Goal: Transaction & Acquisition: Obtain resource

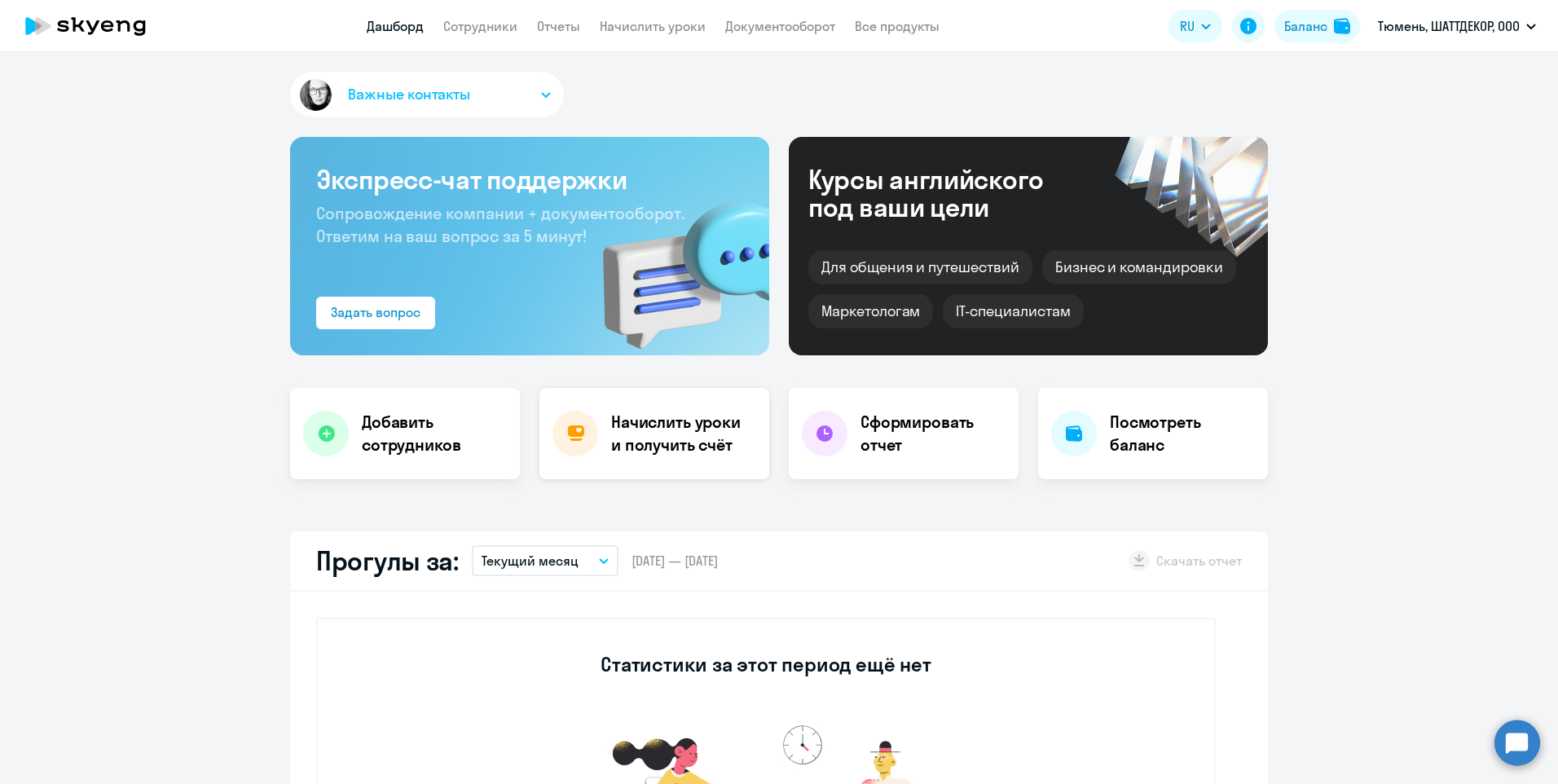
select select "30"
click at [641, 430] on h4 "Начислить уроки и получить счёт" at bounding box center [682, 434] width 142 height 45
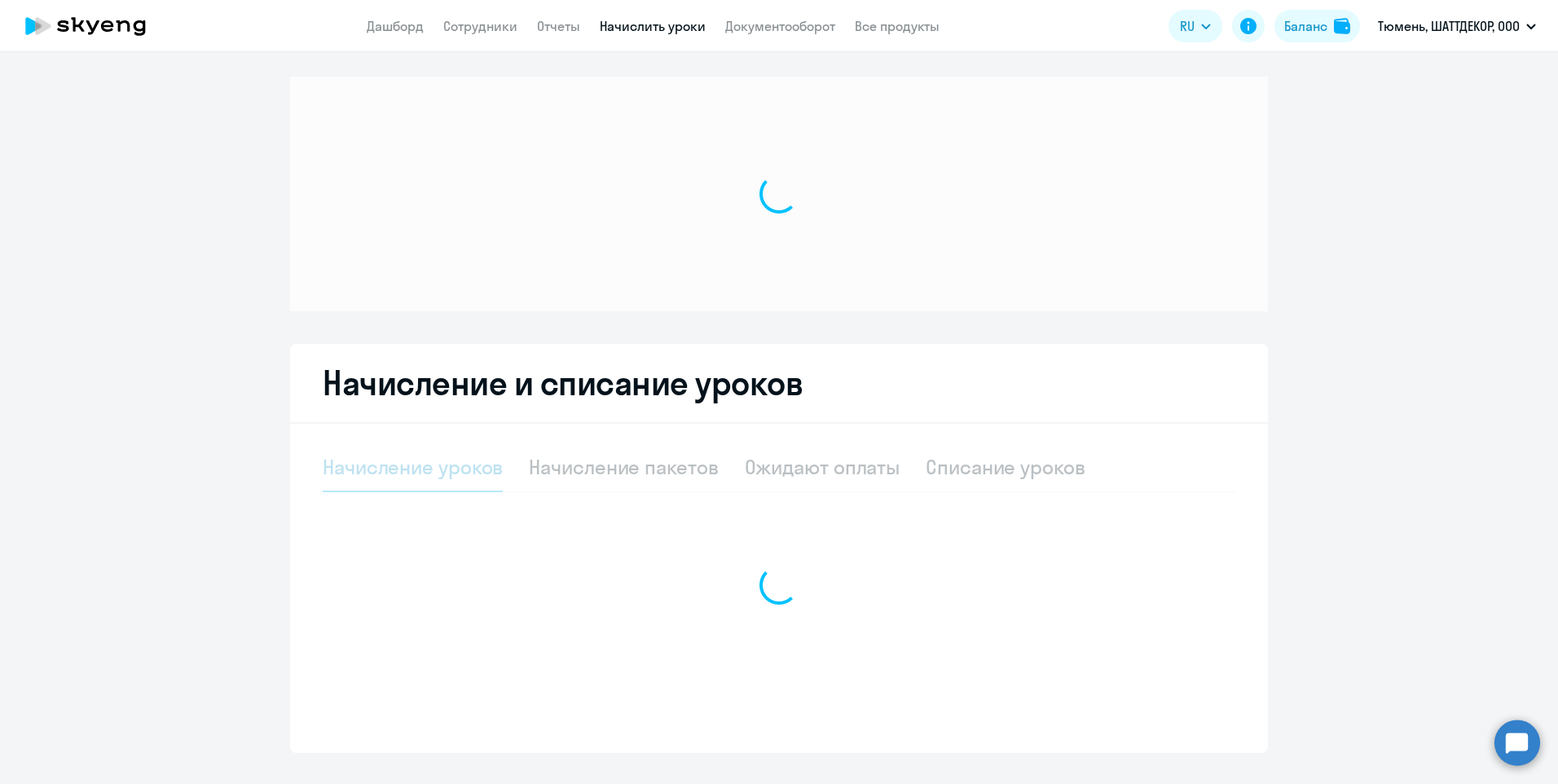
select select "10"
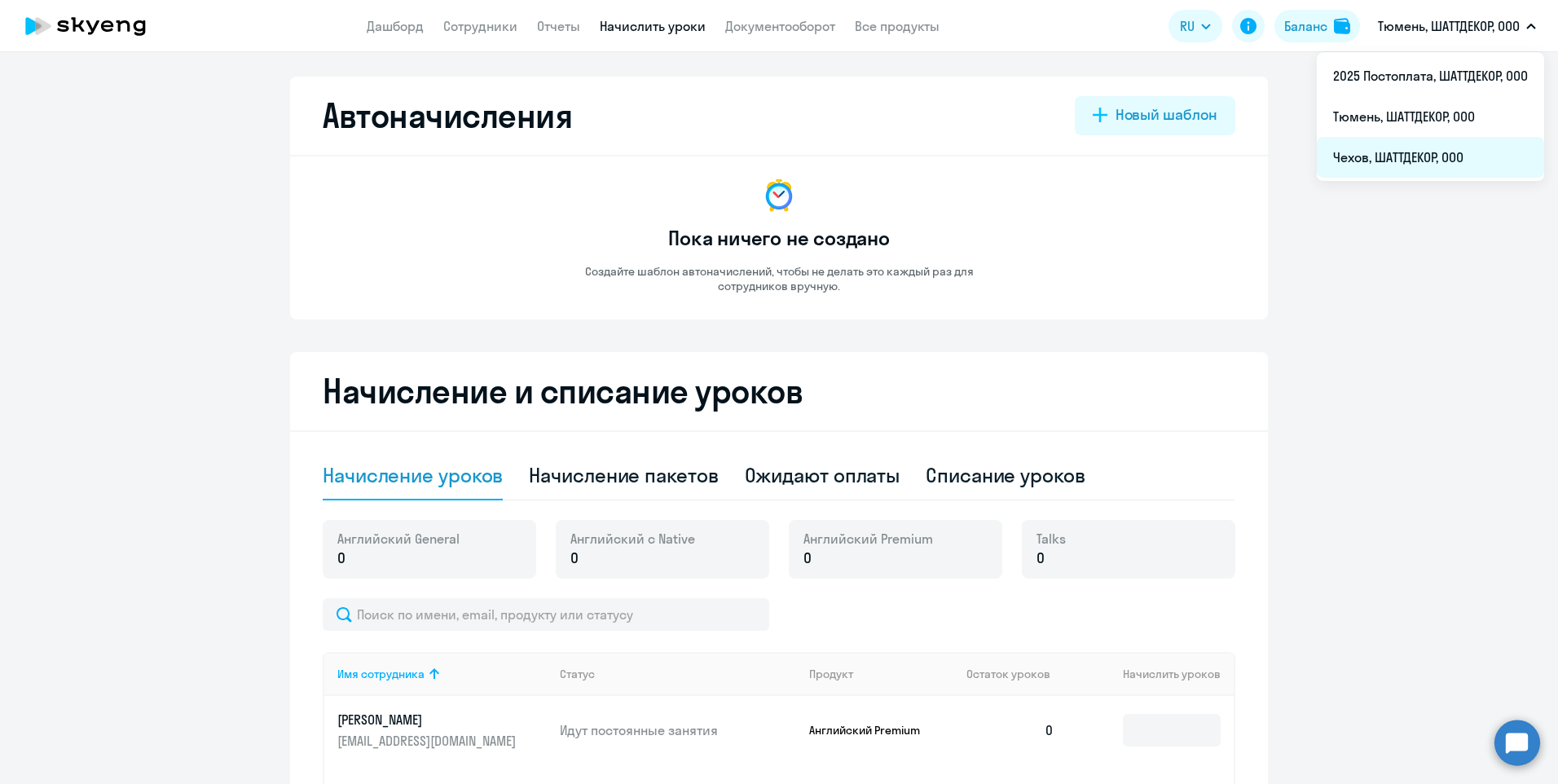
click at [1397, 154] on li "Чехов, ШАТТДЕКОР, ООО" at bounding box center [1430, 157] width 227 height 41
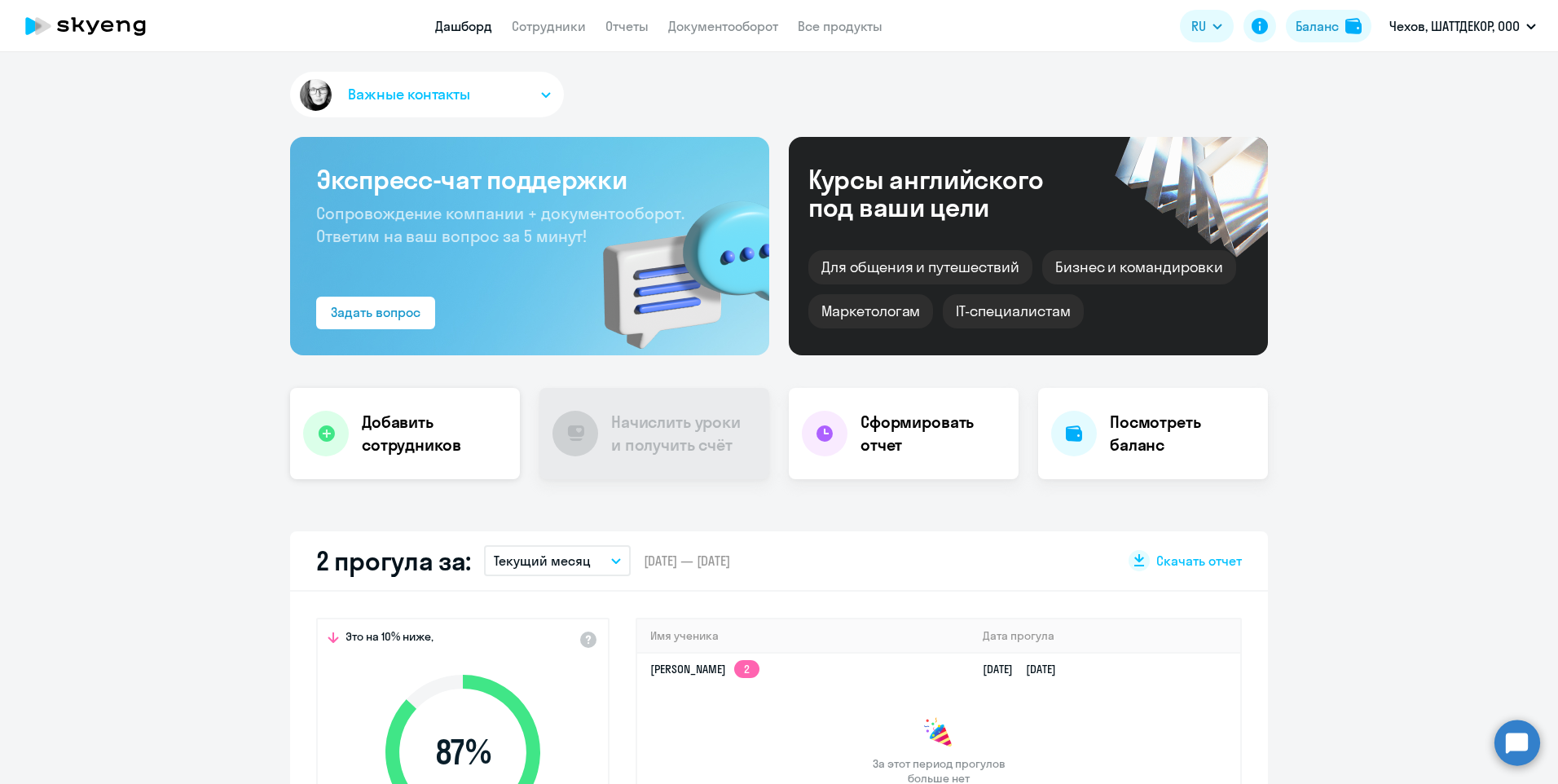
click at [366, 438] on h4 "Добавить сотрудников" at bounding box center [434, 434] width 145 height 45
select select "english_adult_not_native_speaker"
select select "3"
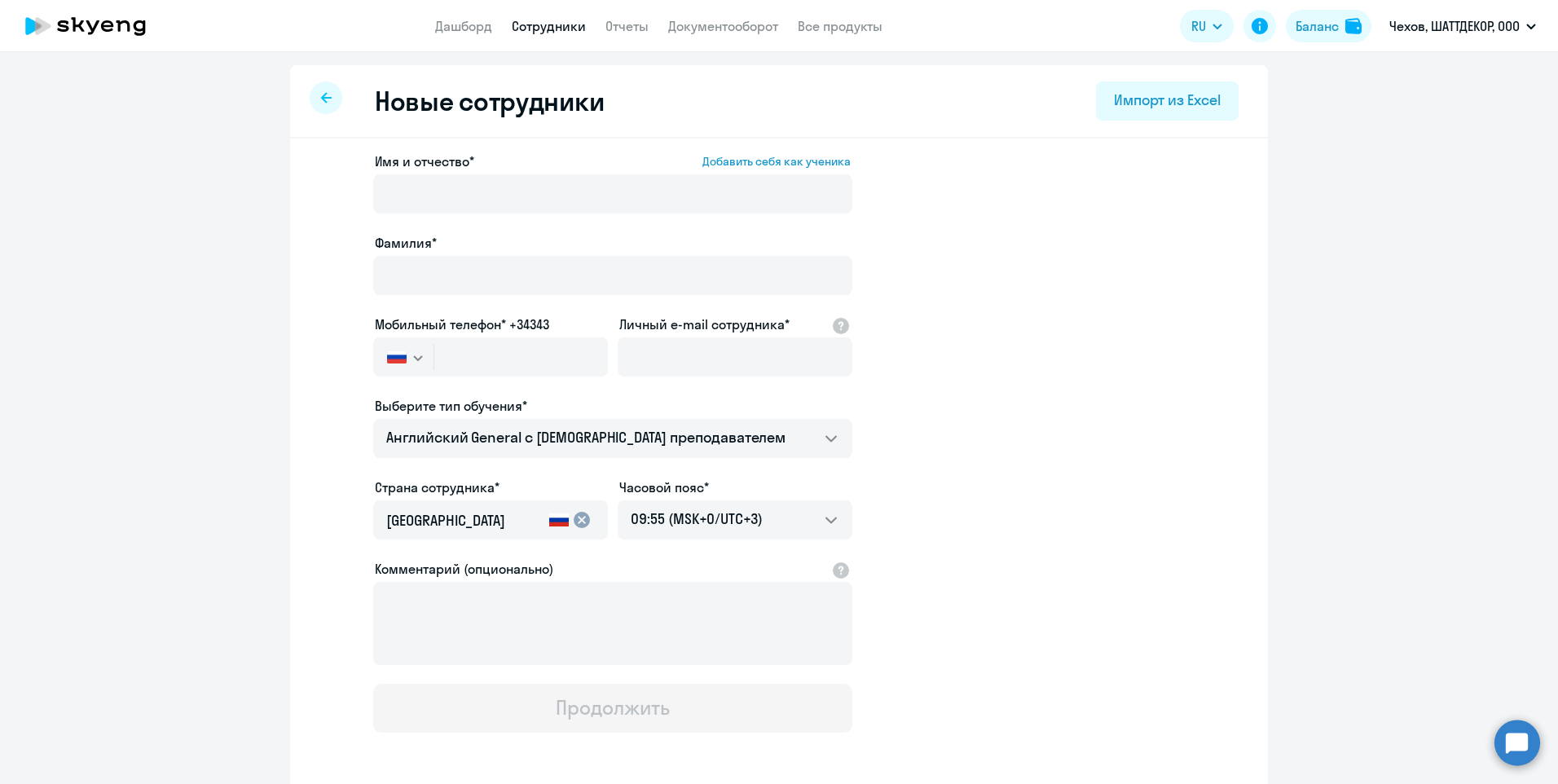
click at [323, 97] on icon at bounding box center [326, 97] width 10 height 10
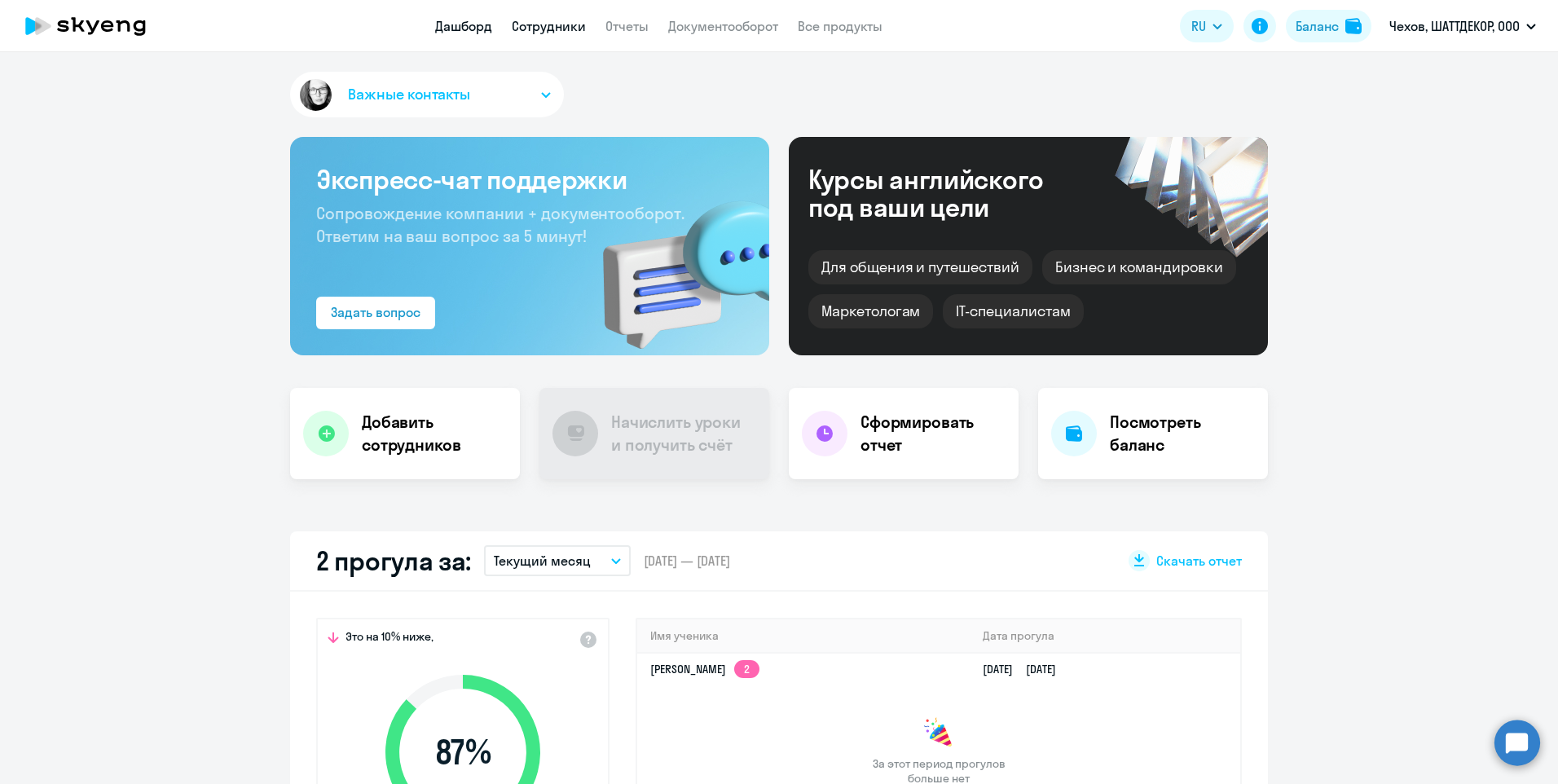
click at [562, 27] on link "Сотрудники" at bounding box center [548, 26] width 74 height 16
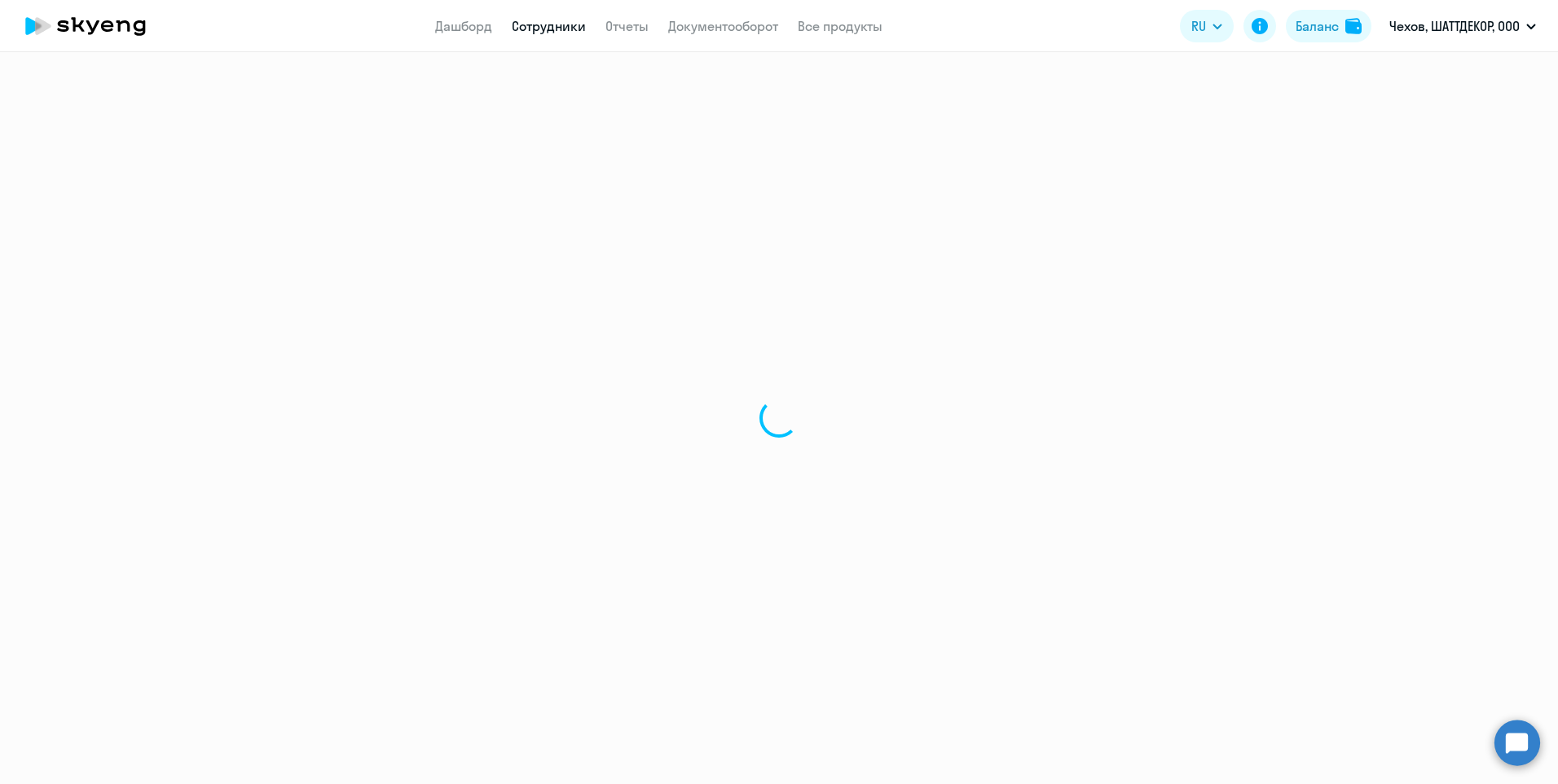
select select "30"
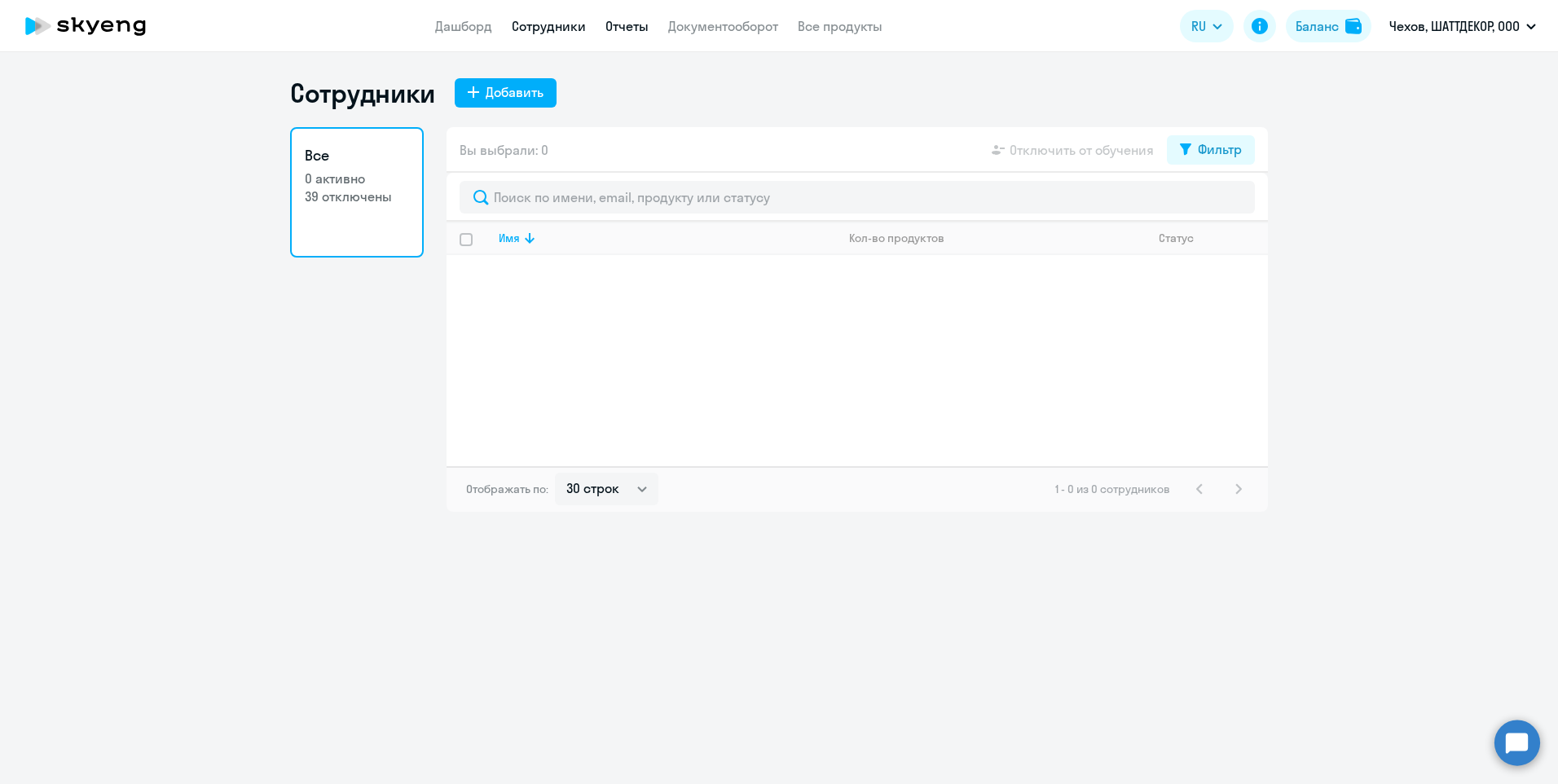
click at [616, 27] on link "Отчеты" at bounding box center [627, 26] width 44 height 16
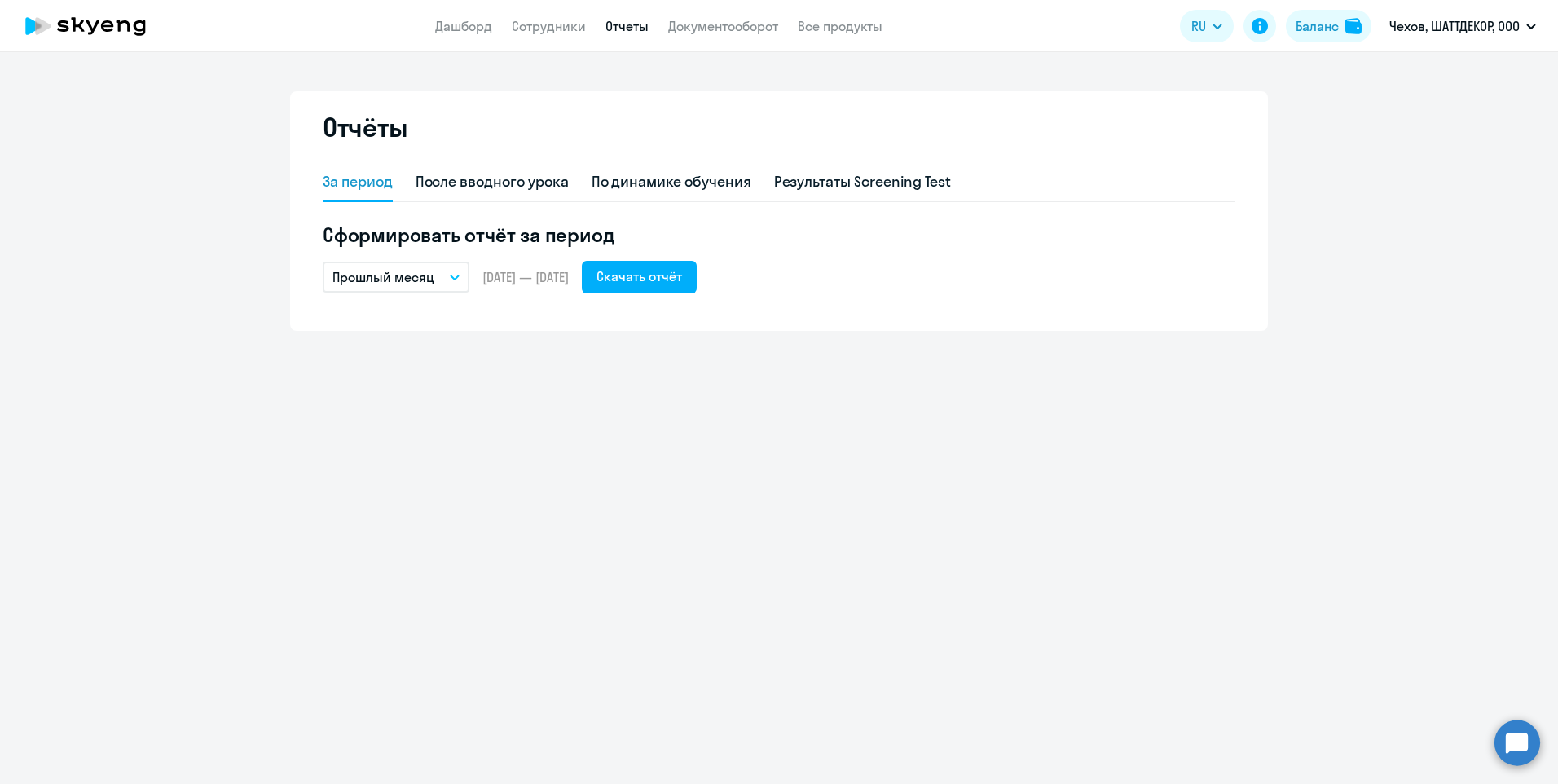
click at [456, 275] on icon "button" at bounding box center [455, 277] width 9 height 6
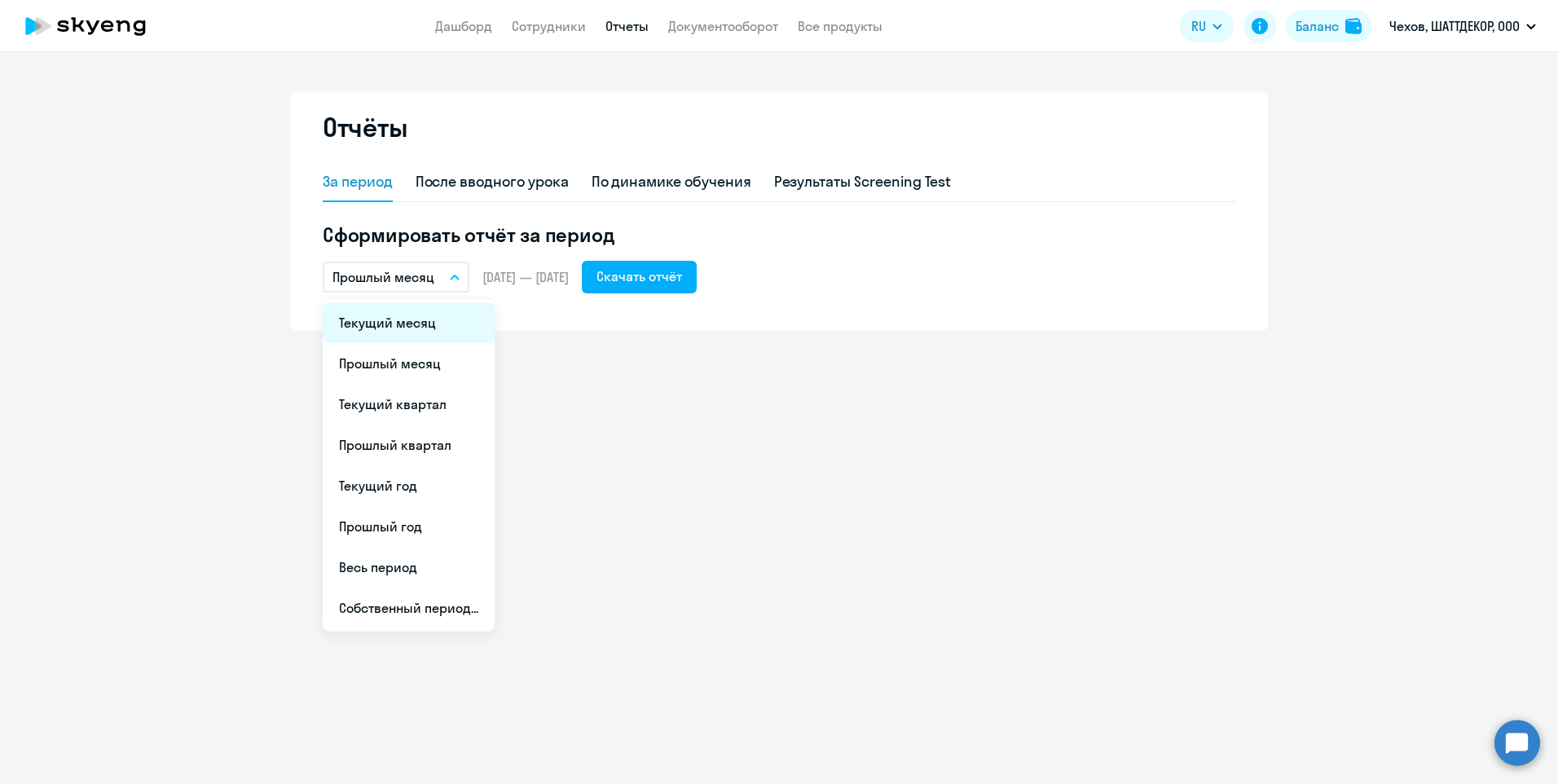
click at [421, 325] on li "Текущий месяц" at bounding box center [409, 322] width 172 height 41
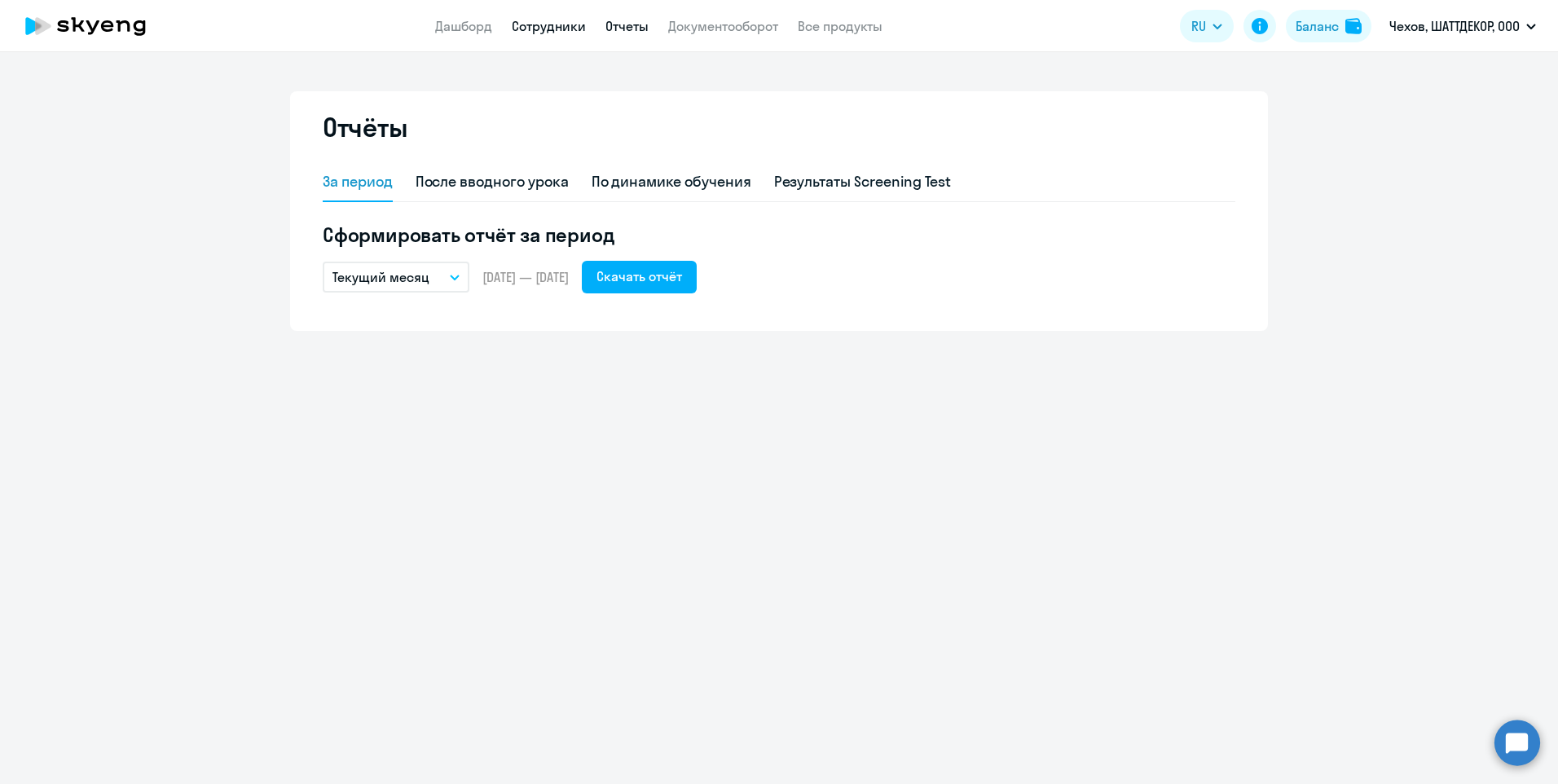
click at [532, 24] on link "Сотрудники" at bounding box center [548, 26] width 74 height 16
select select "30"
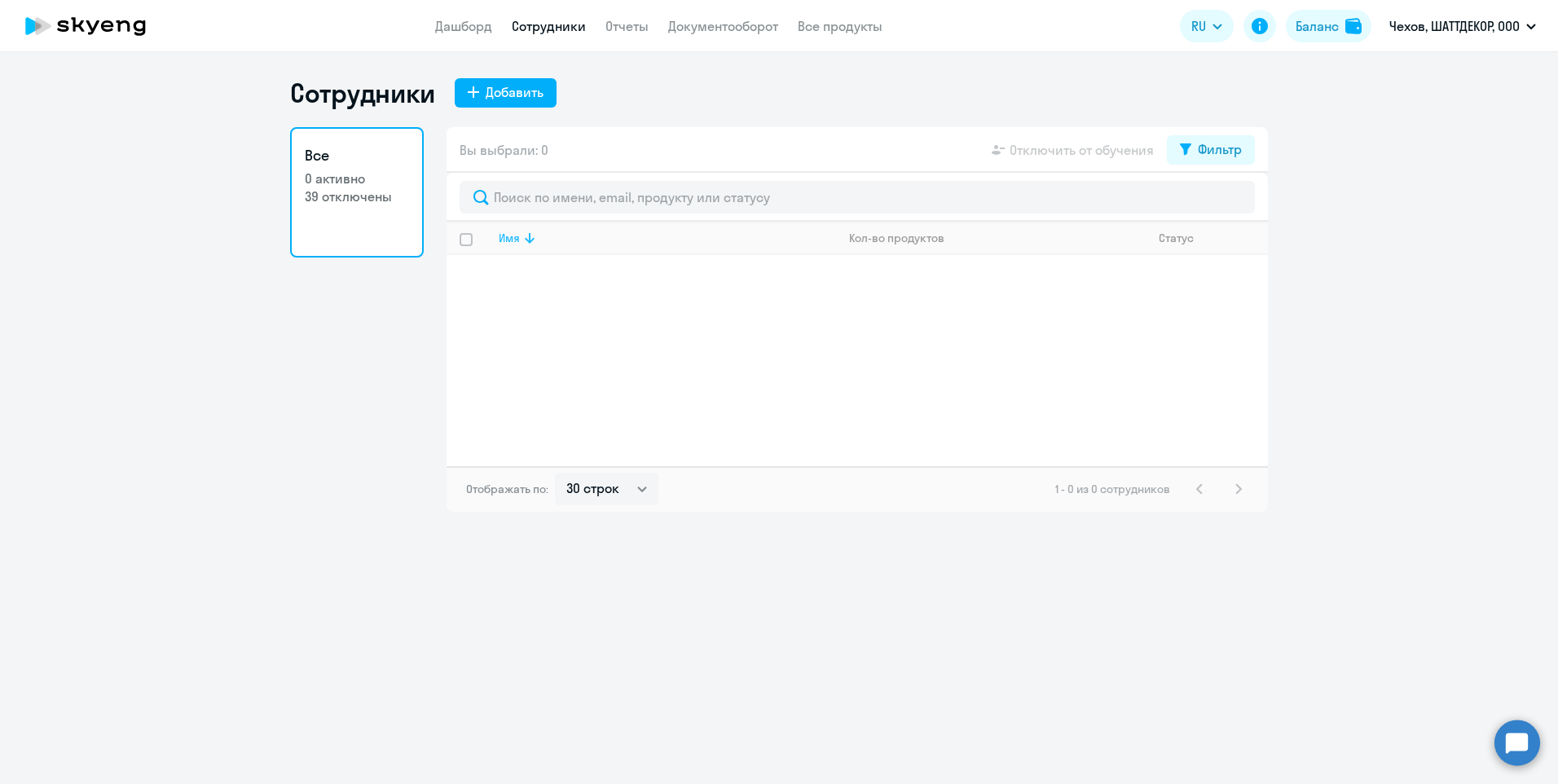
click at [522, 234] on icon at bounding box center [529, 238] width 20 height 20
click at [477, 27] on link "Дашборд" at bounding box center [463, 26] width 57 height 16
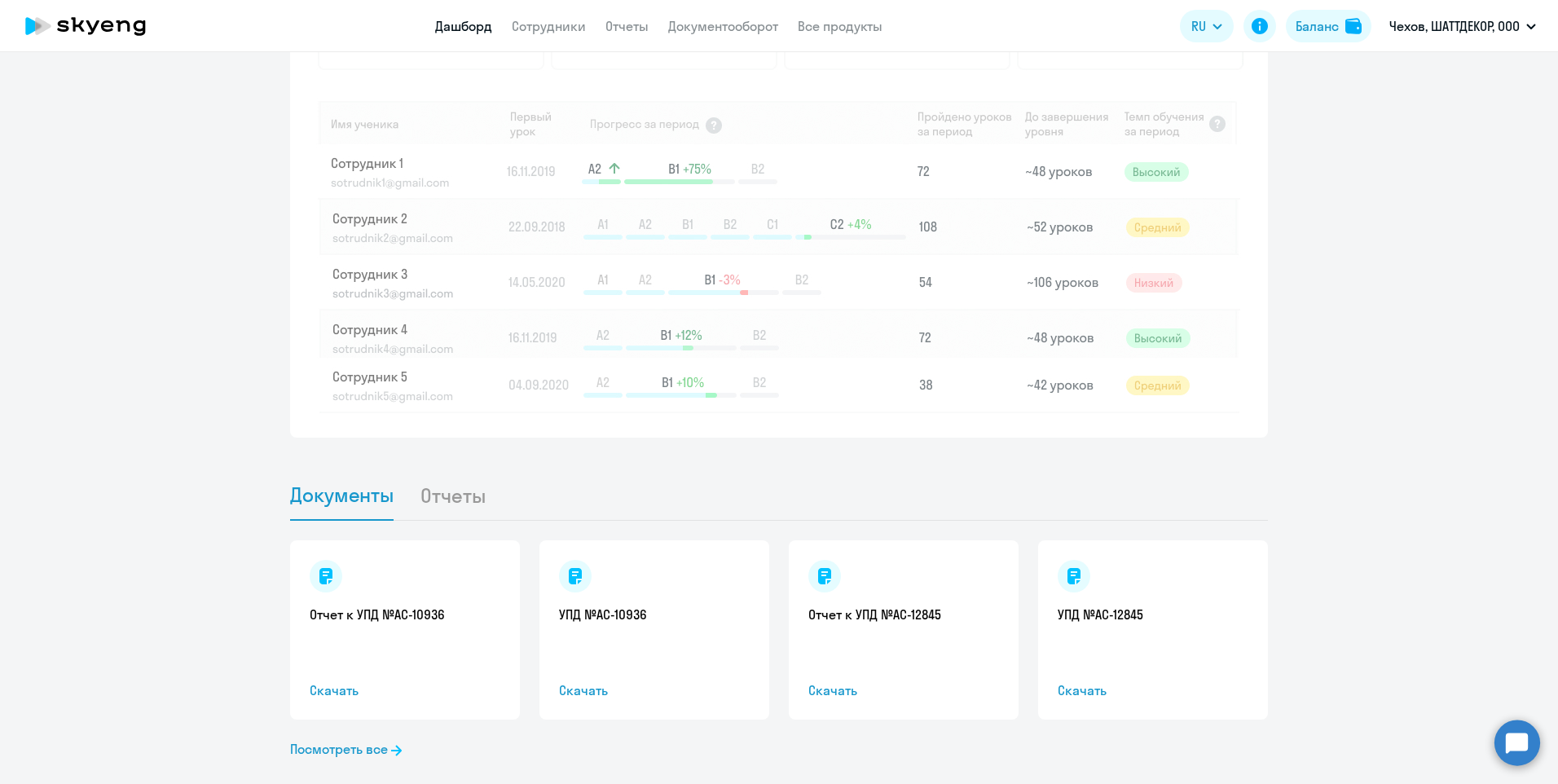
scroll to position [1339, 0]
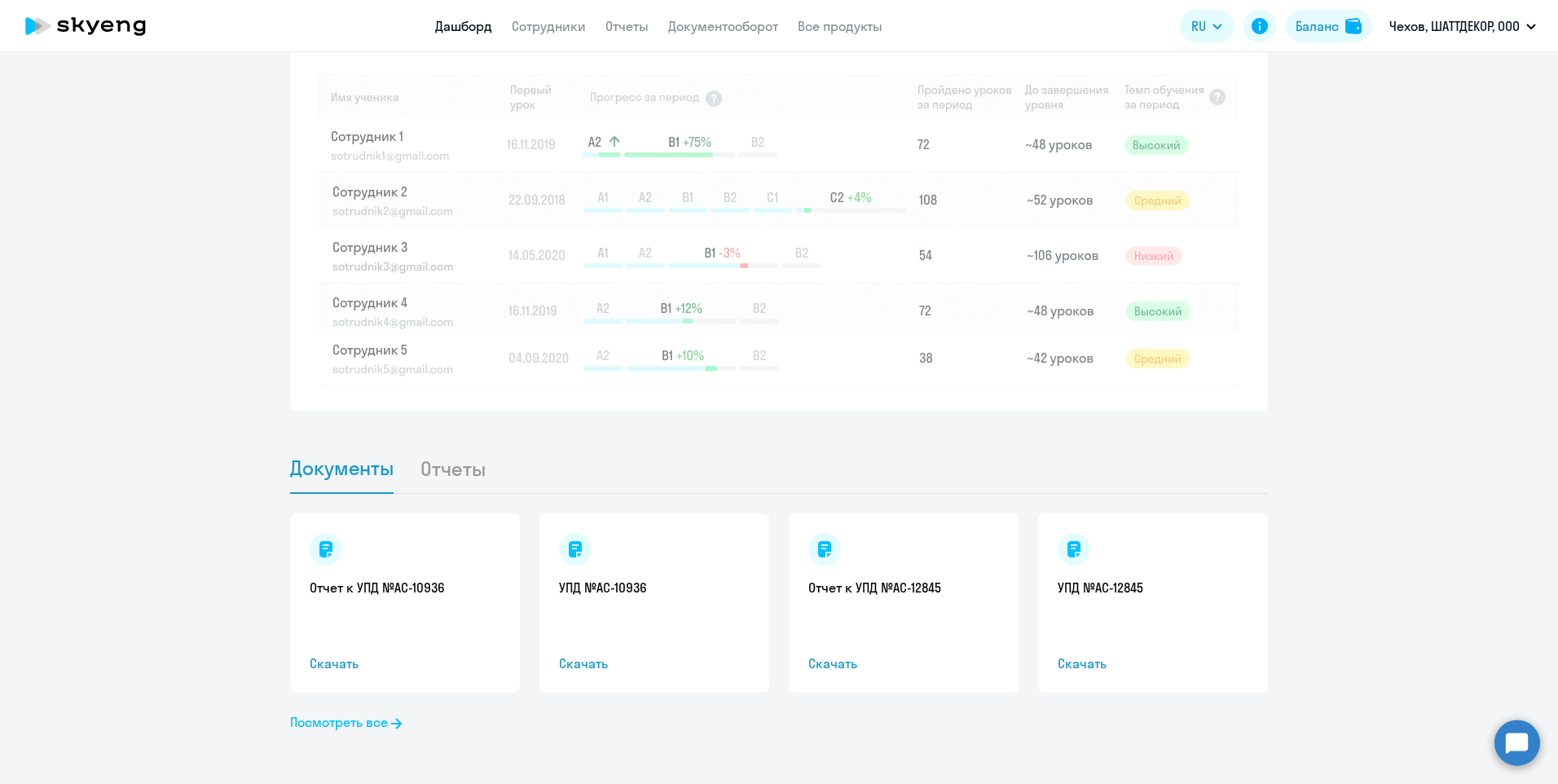
click at [370, 725] on link "Посмотреть все" at bounding box center [346, 722] width 112 height 20
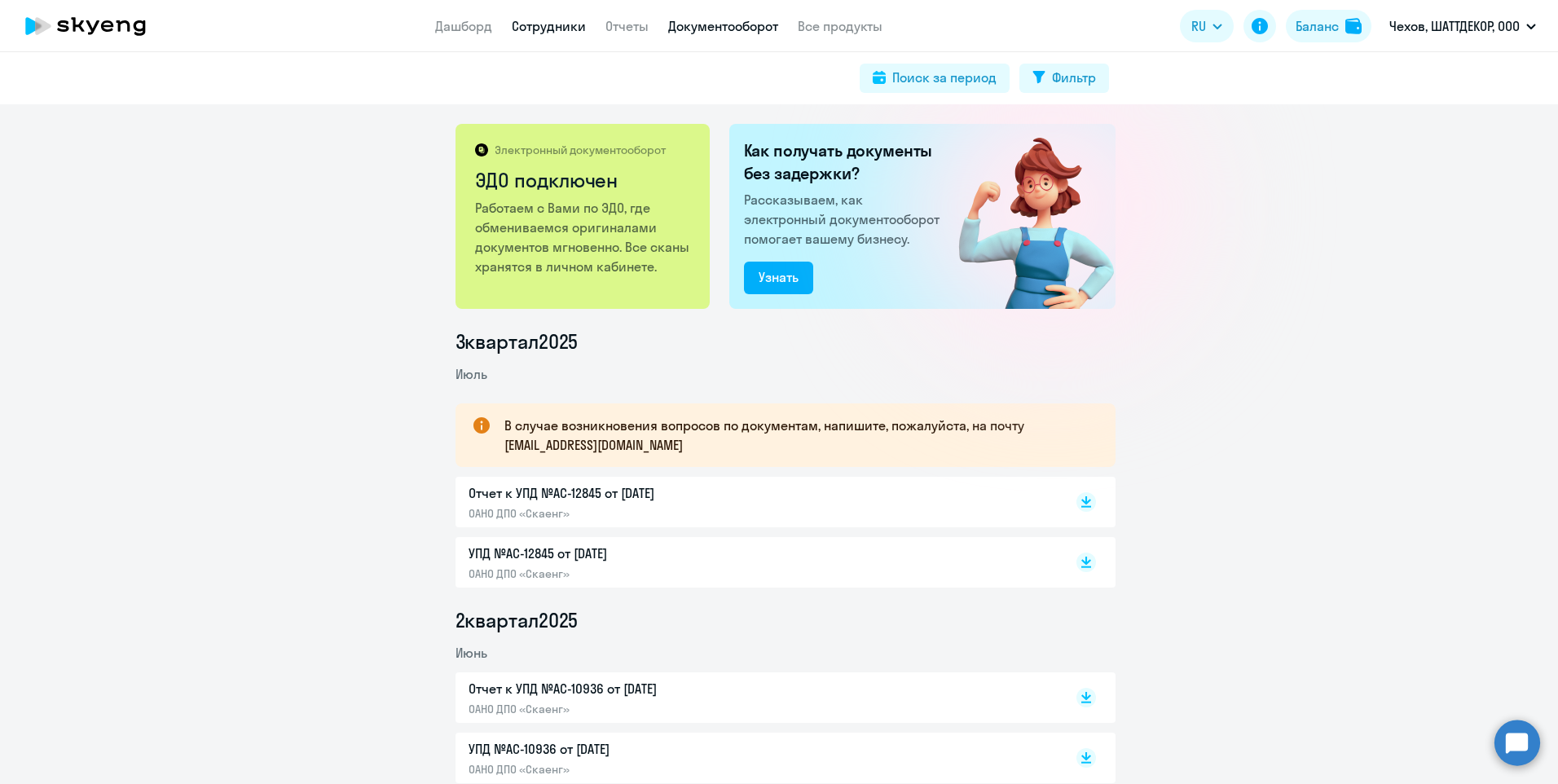
click at [535, 33] on link "Сотрудники" at bounding box center [548, 26] width 74 height 16
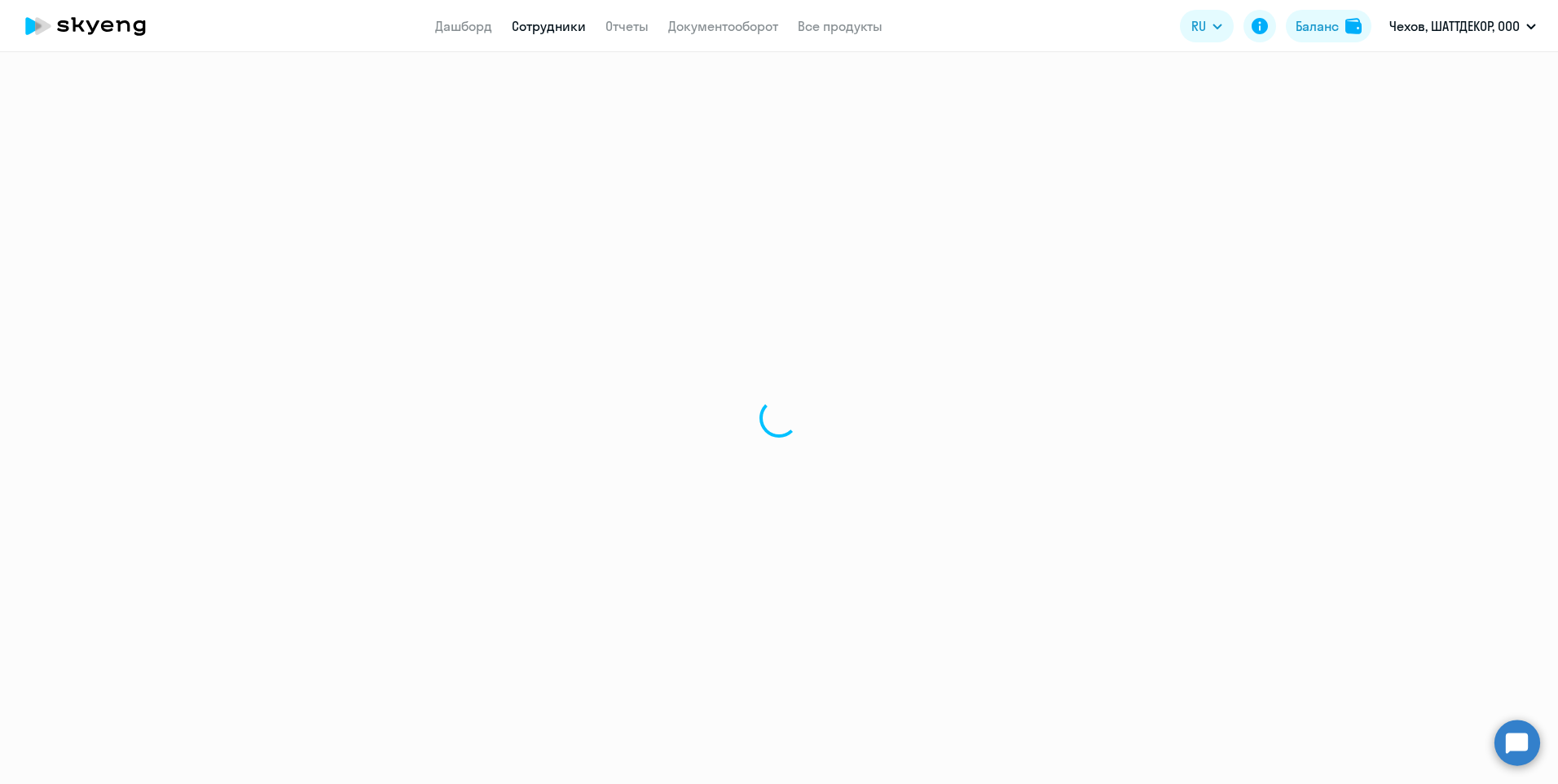
select select "30"
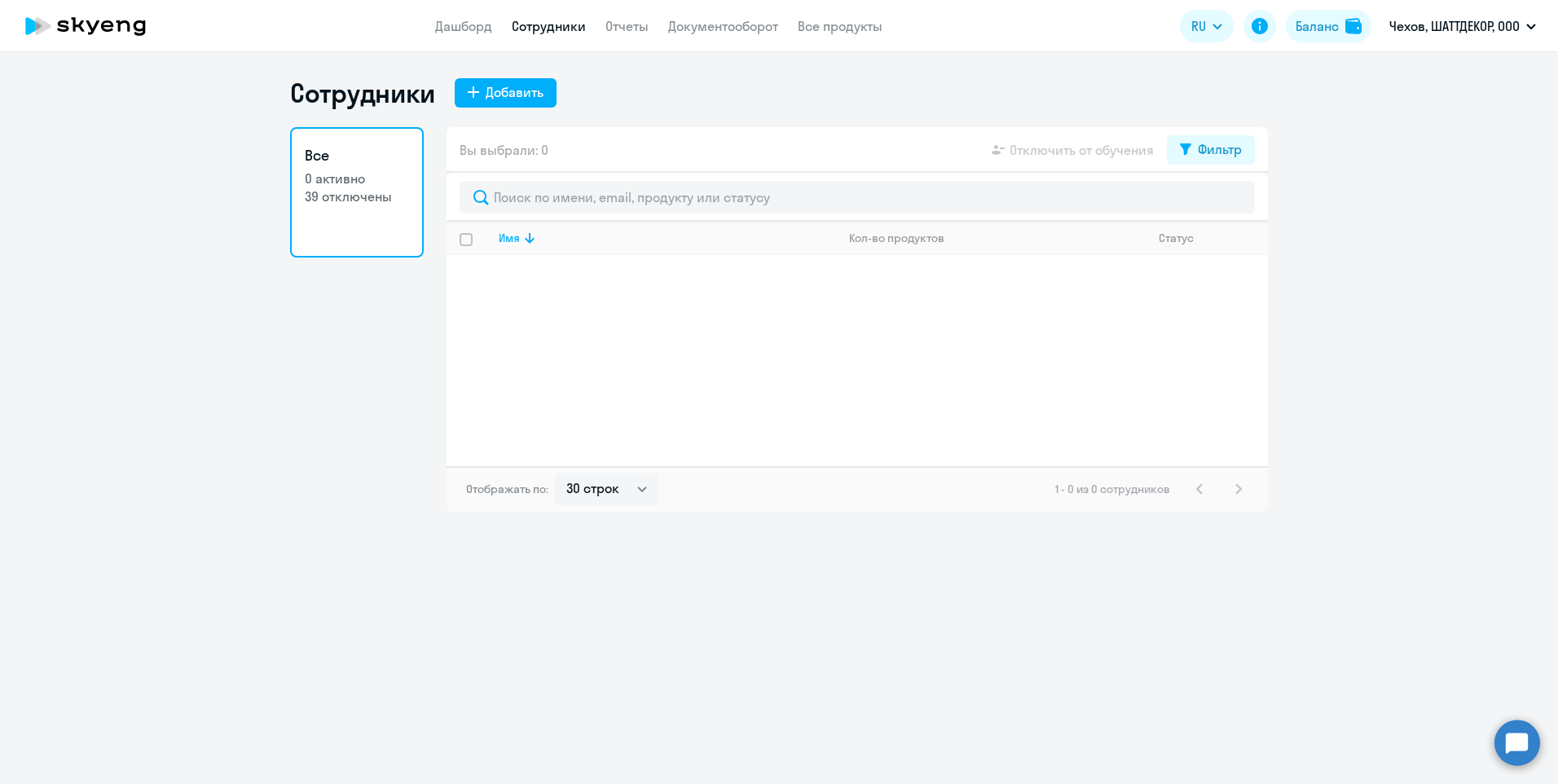
click at [385, 211] on link "Все 0 активно 39 отключены" at bounding box center [356, 192] width 134 height 131
click at [324, 191] on p "39 отключены" at bounding box center [357, 196] width 104 height 18
click at [852, 23] on link "Все продукты" at bounding box center [839, 26] width 84 height 16
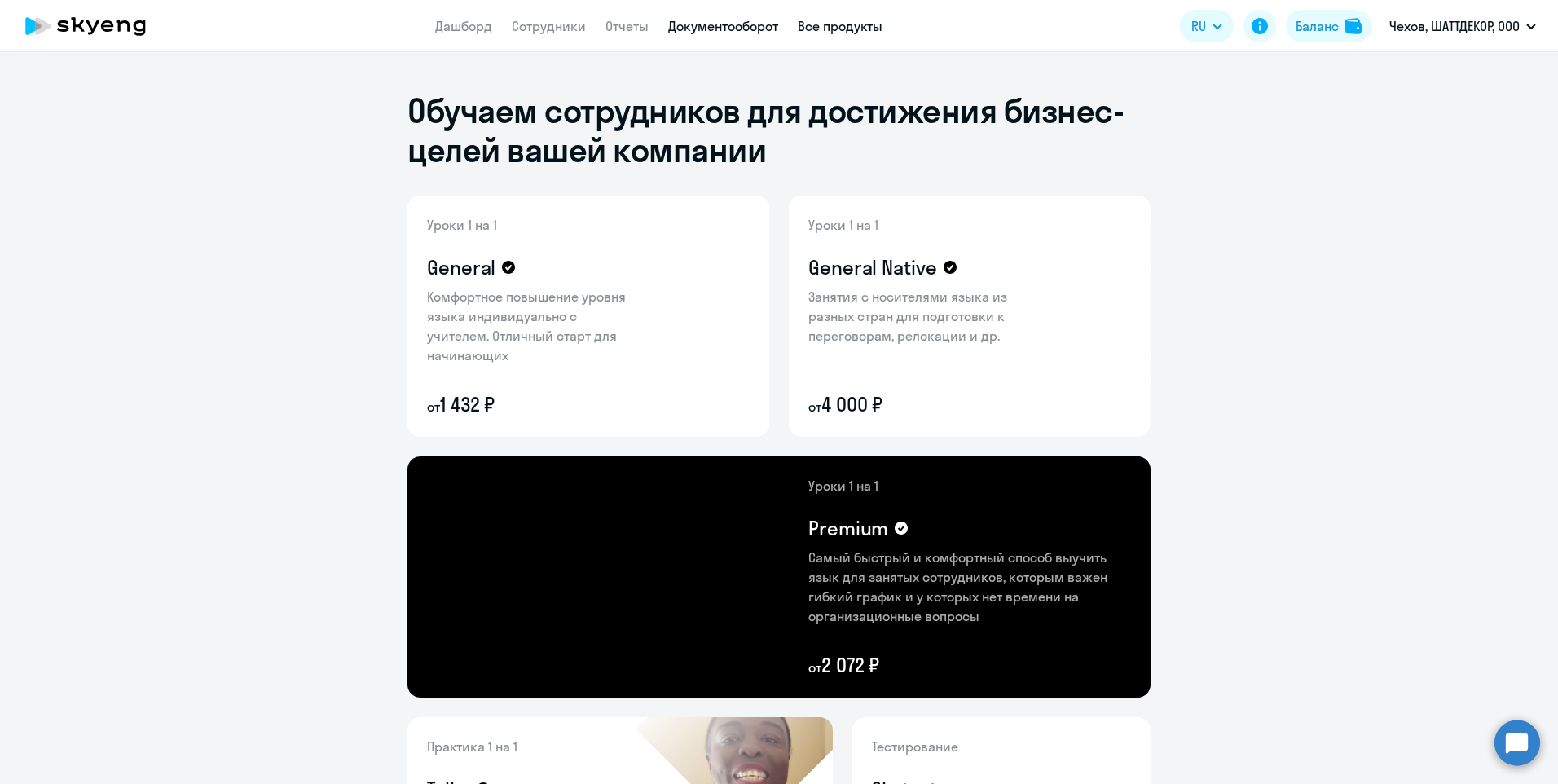
click at [739, 32] on link "Документооборот" at bounding box center [723, 26] width 110 height 16
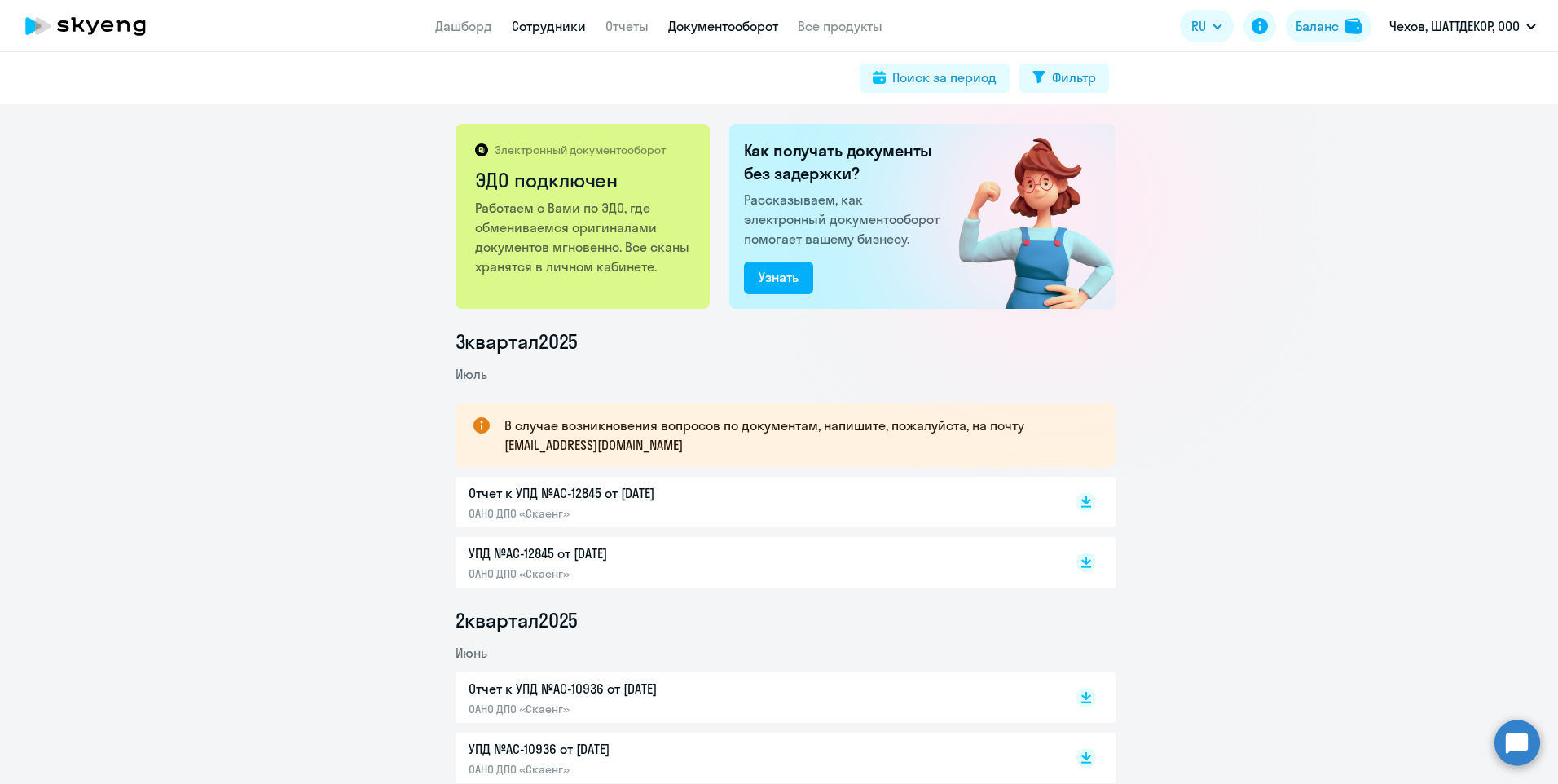
click at [540, 27] on link "Сотрудники" at bounding box center [548, 26] width 74 height 16
select select "30"
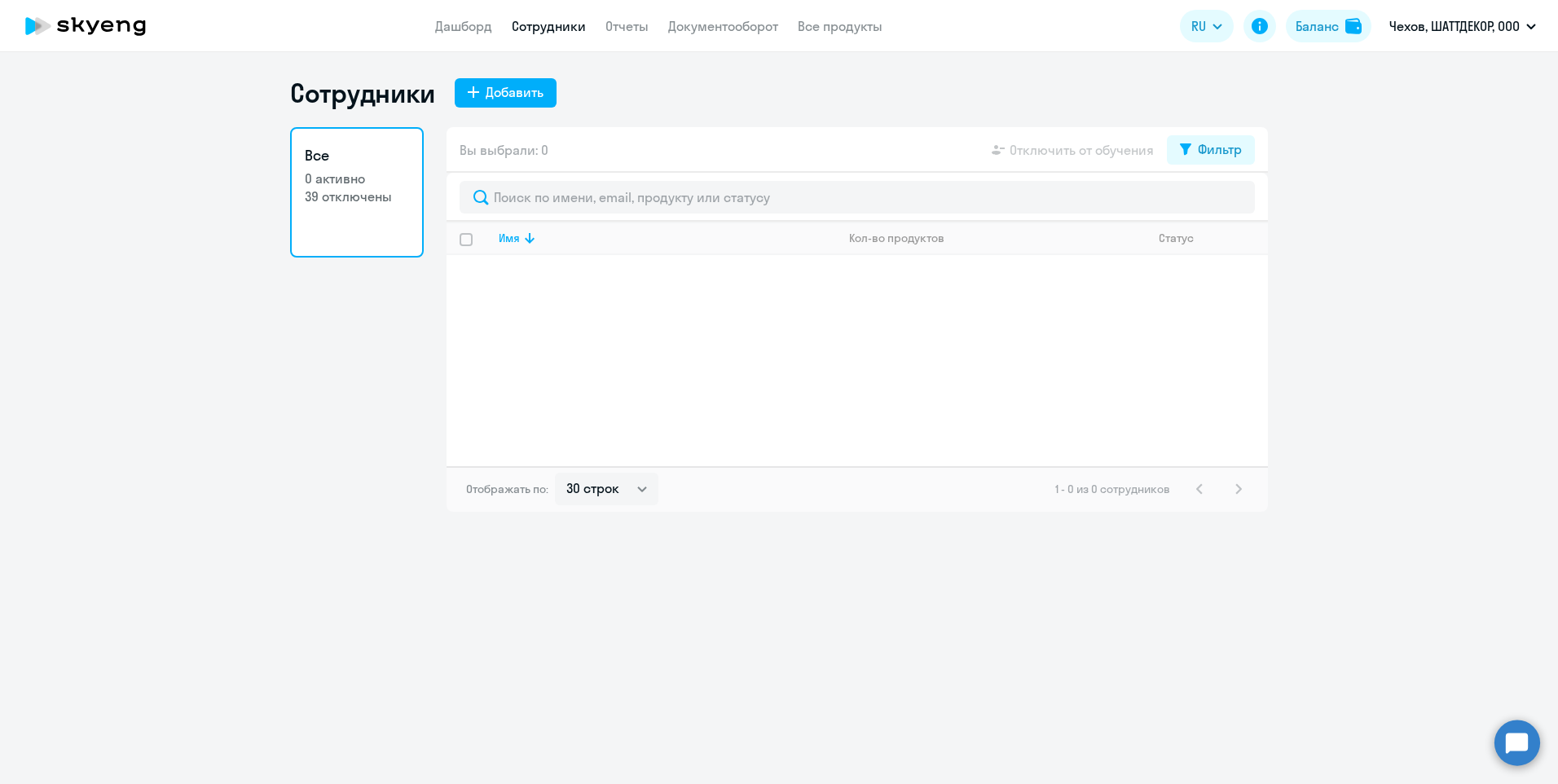
click at [470, 242] on input "select all" at bounding box center [475, 249] width 32 height 32
checkbox input "false"
click at [463, 33] on link "Дашборд" at bounding box center [463, 26] width 57 height 16
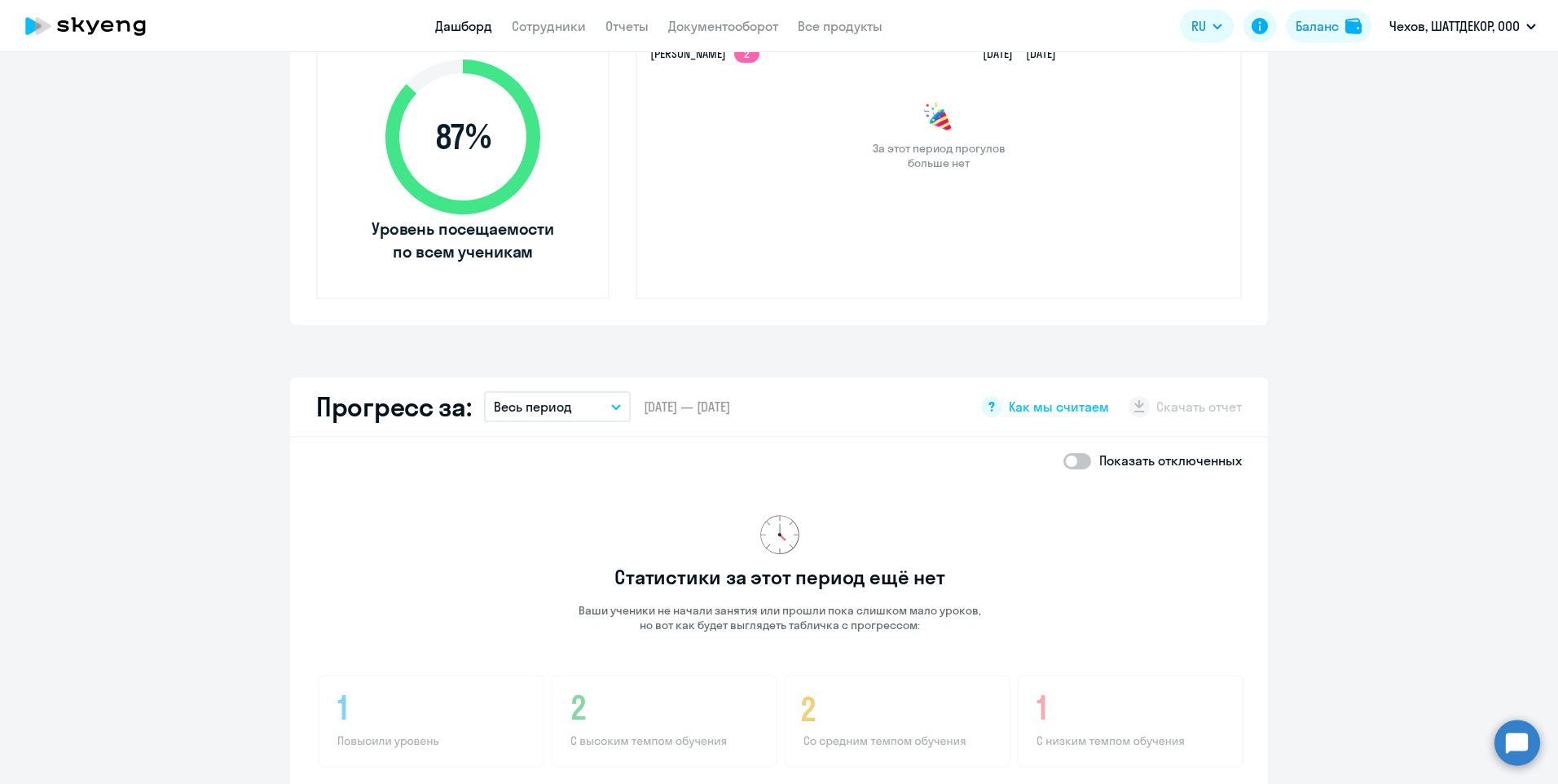
scroll to position [651, 0]
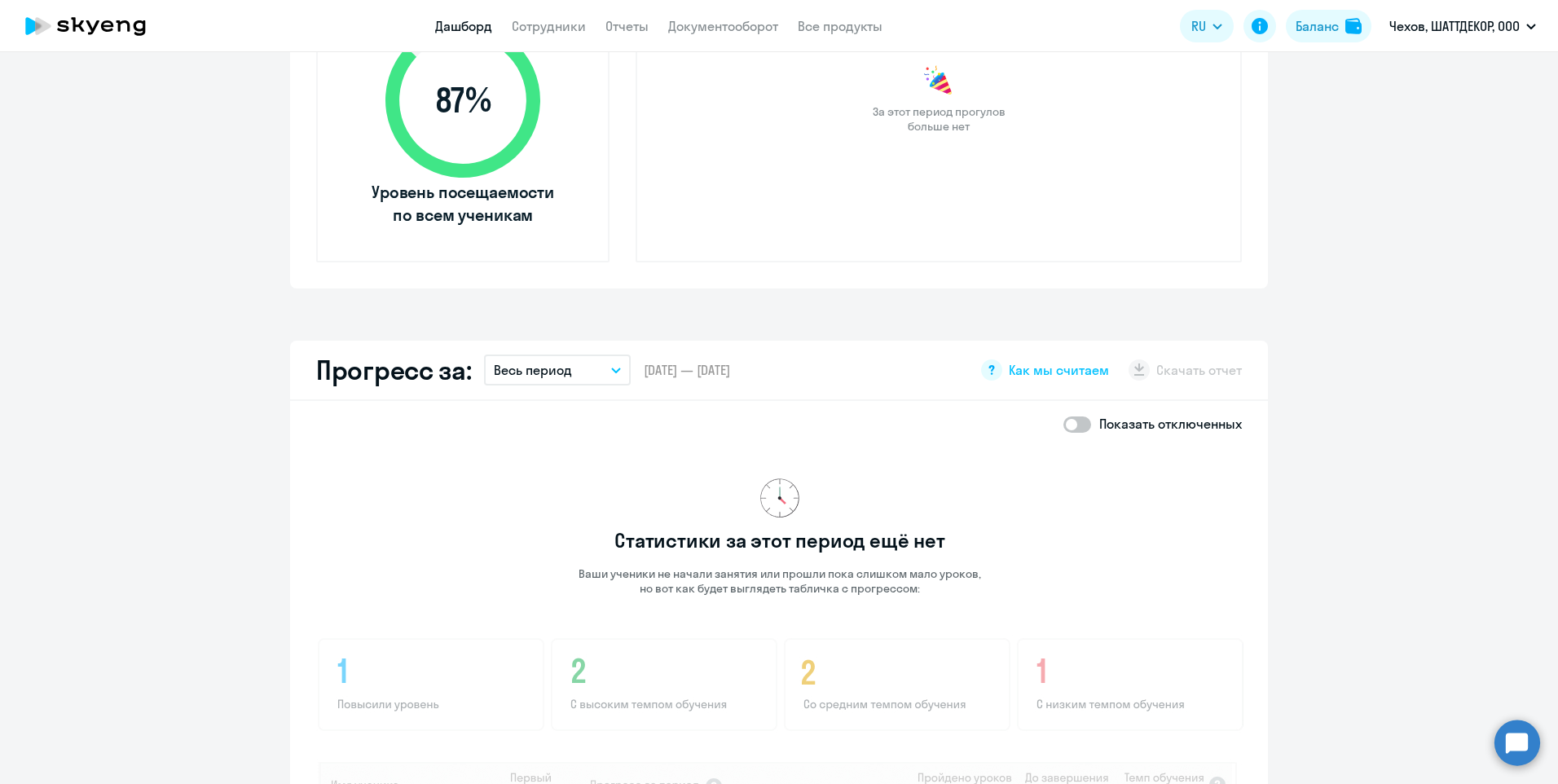
click at [607, 375] on button "Весь период" at bounding box center [557, 369] width 147 height 31
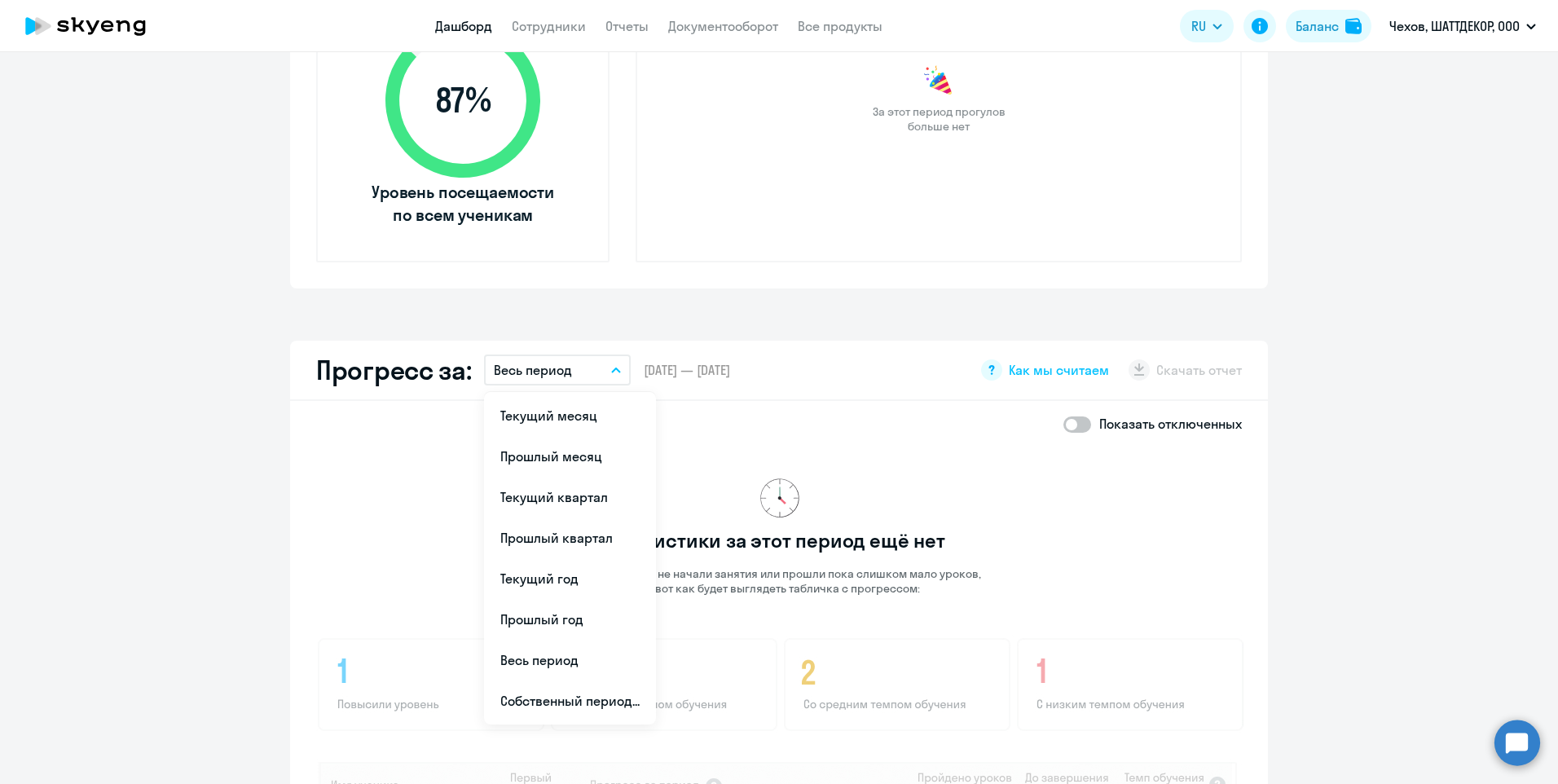
click at [785, 416] on div "Показать отключенных" at bounding box center [779, 423] width 925 height 20
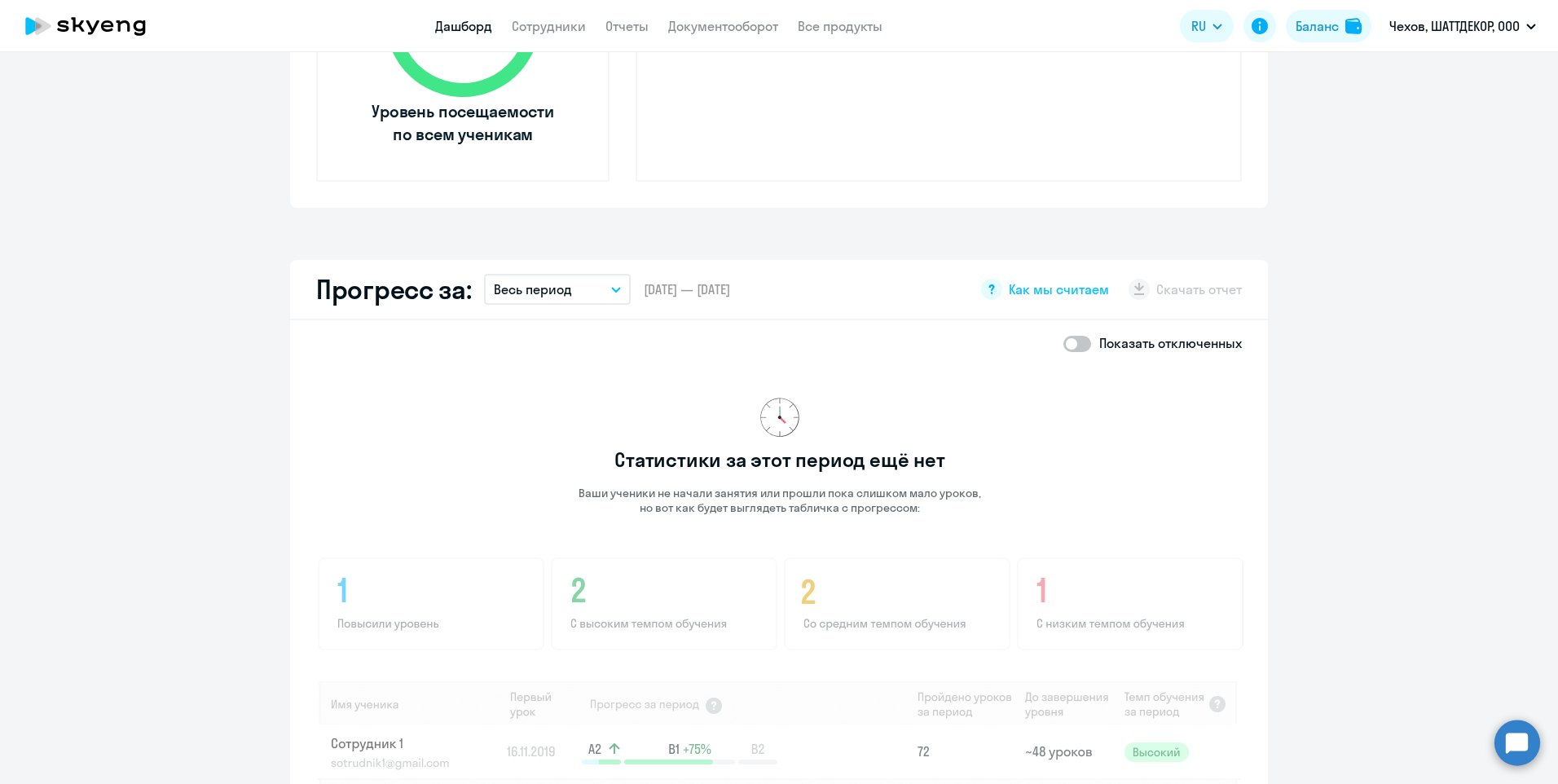
scroll to position [1140, 0]
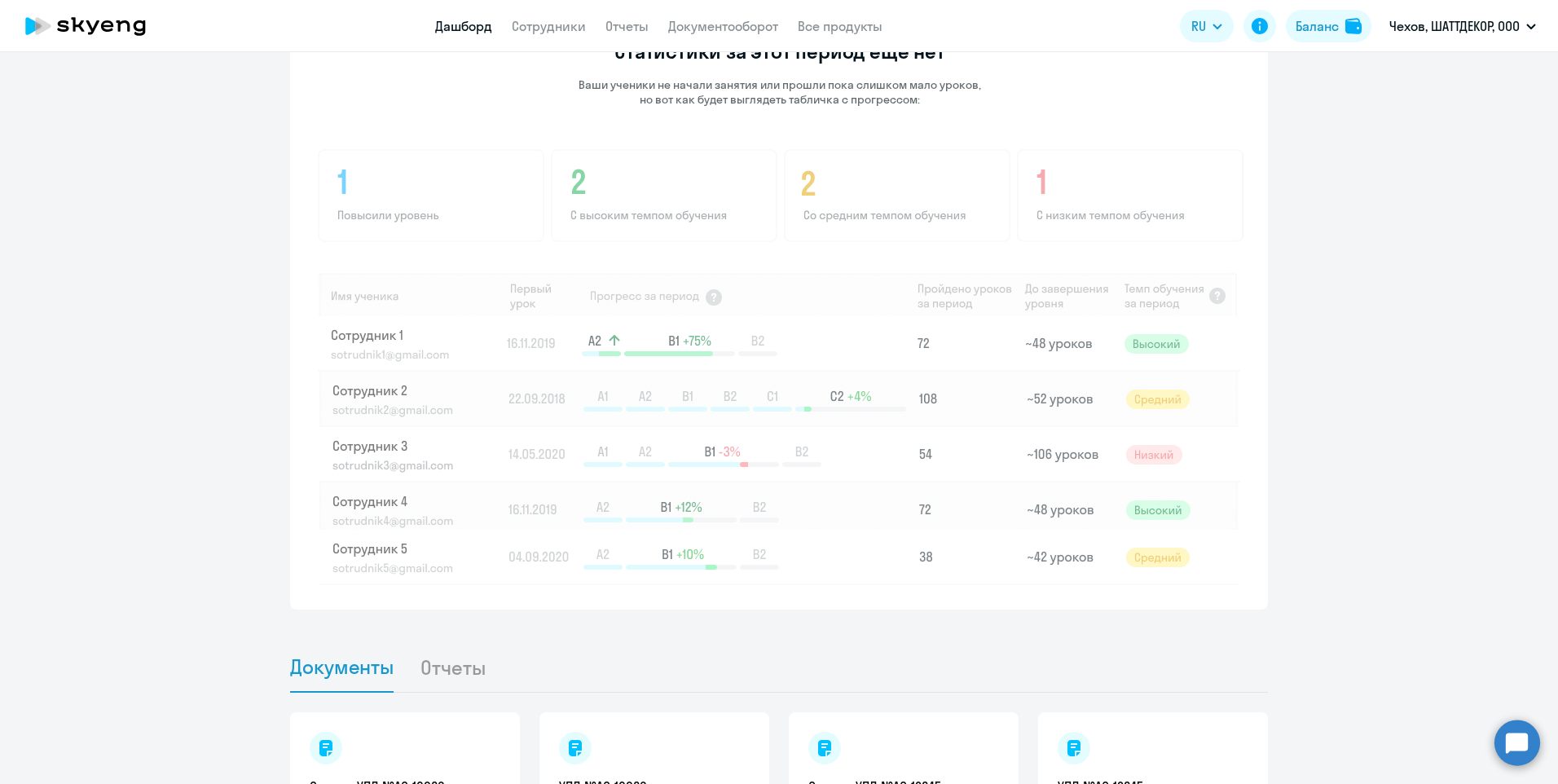
click at [1145, 344] on img at bounding box center [779, 365] width 927 height 439
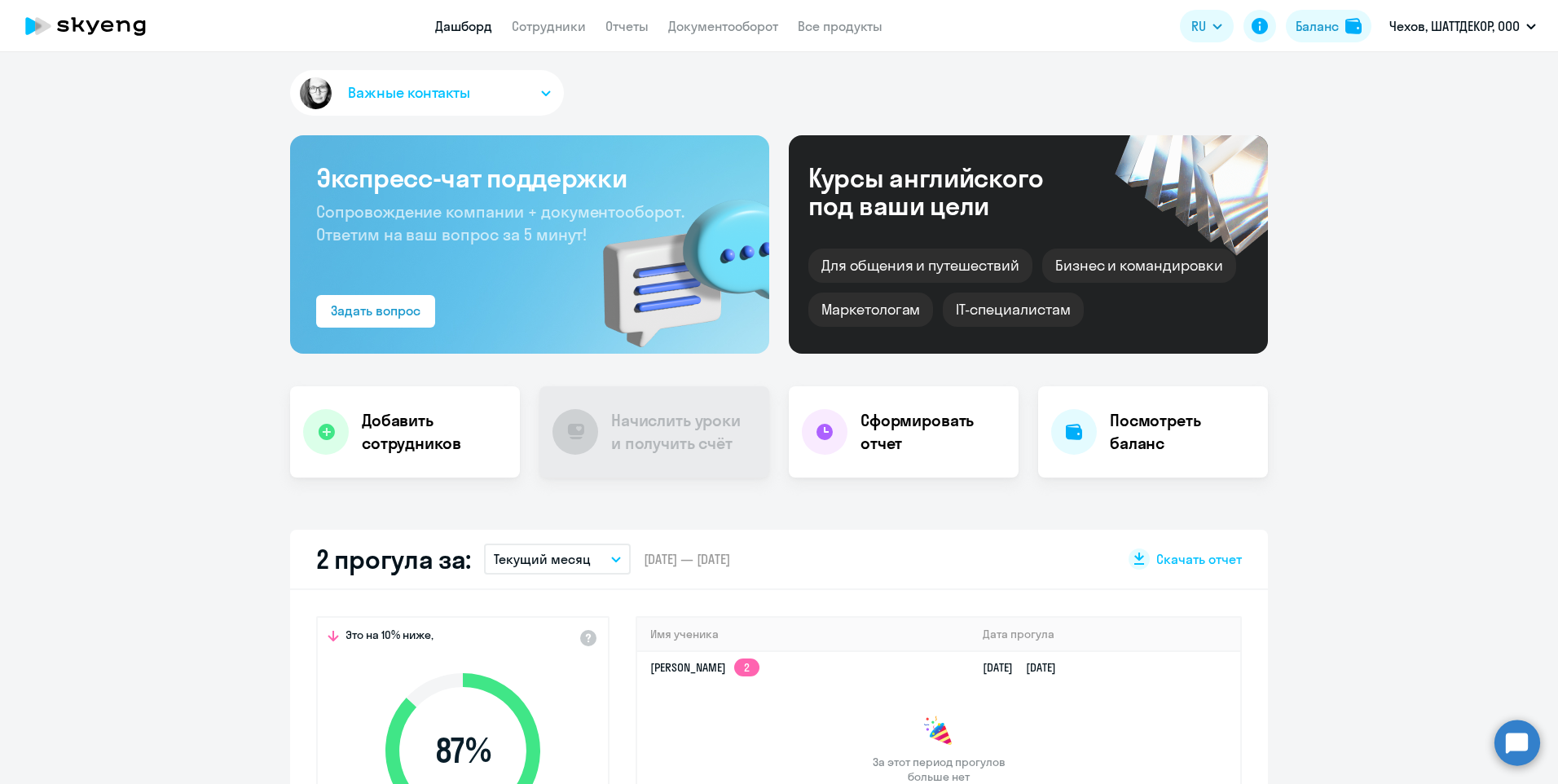
scroll to position [0, 0]
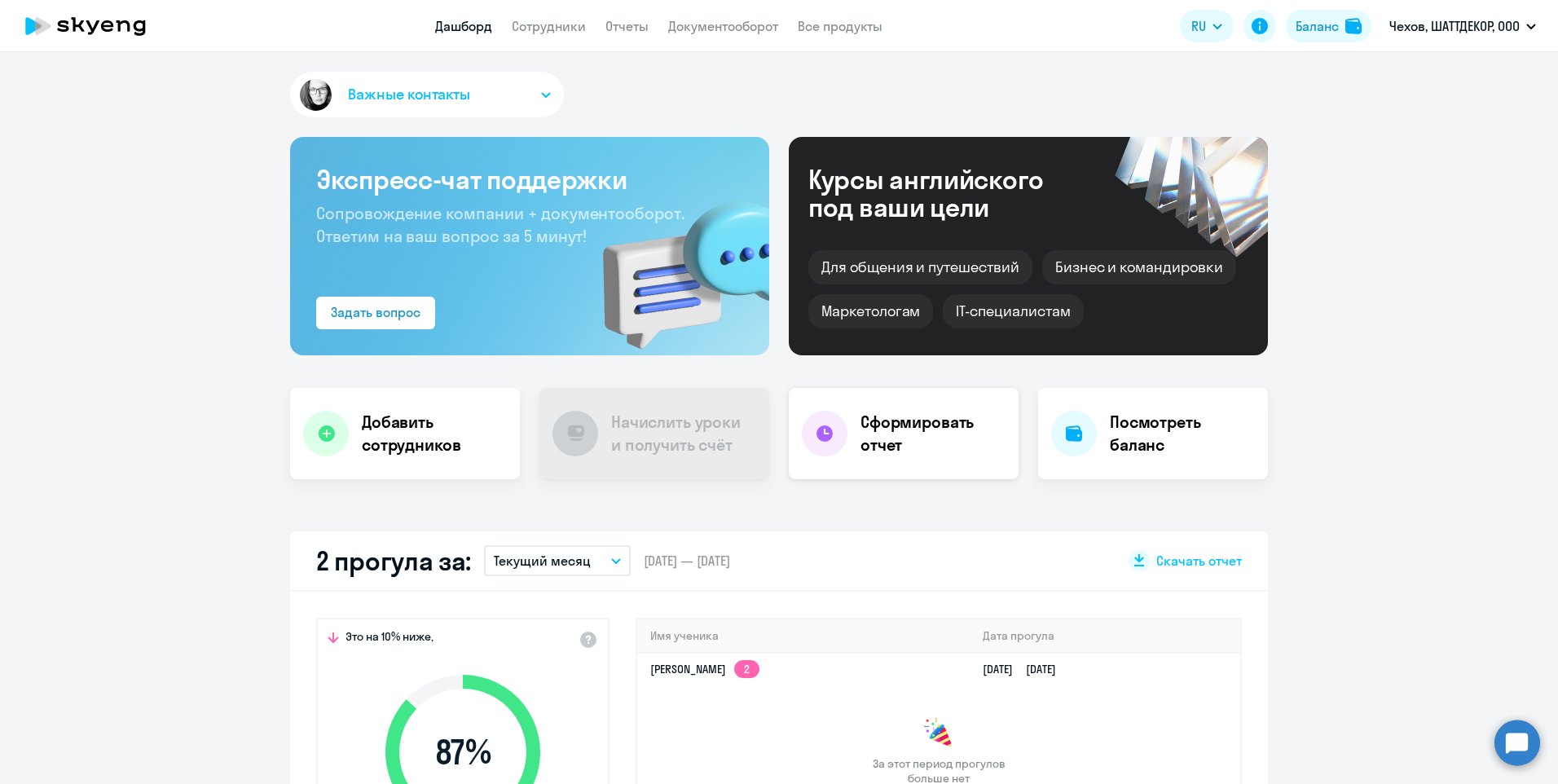
click at [879, 430] on h4 "Сформировать отчет" at bounding box center [932, 434] width 145 height 45
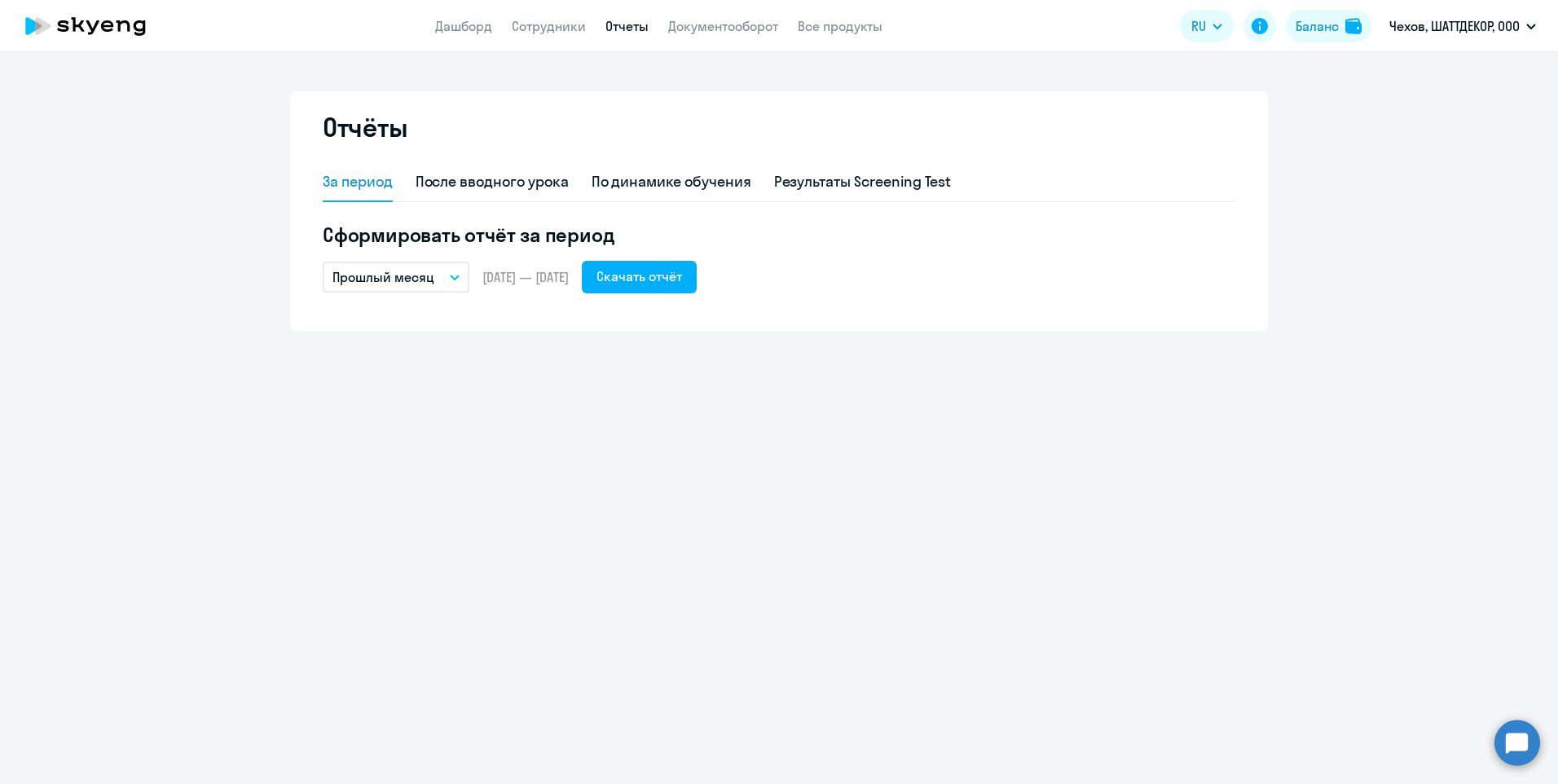
click at [457, 276] on icon "button" at bounding box center [455, 277] width 9 height 6
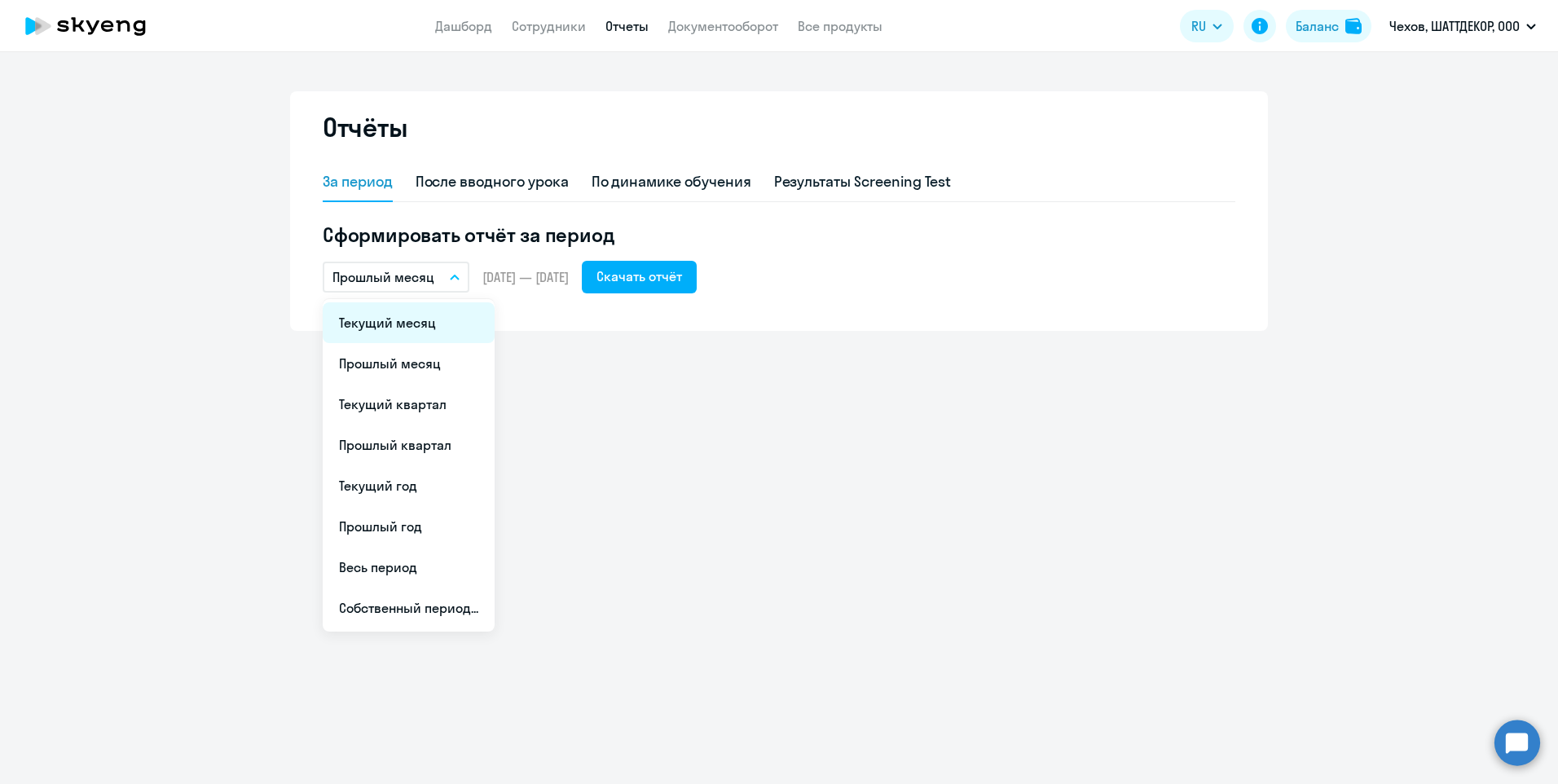
click at [396, 324] on li "Текущий месяц" at bounding box center [409, 322] width 172 height 41
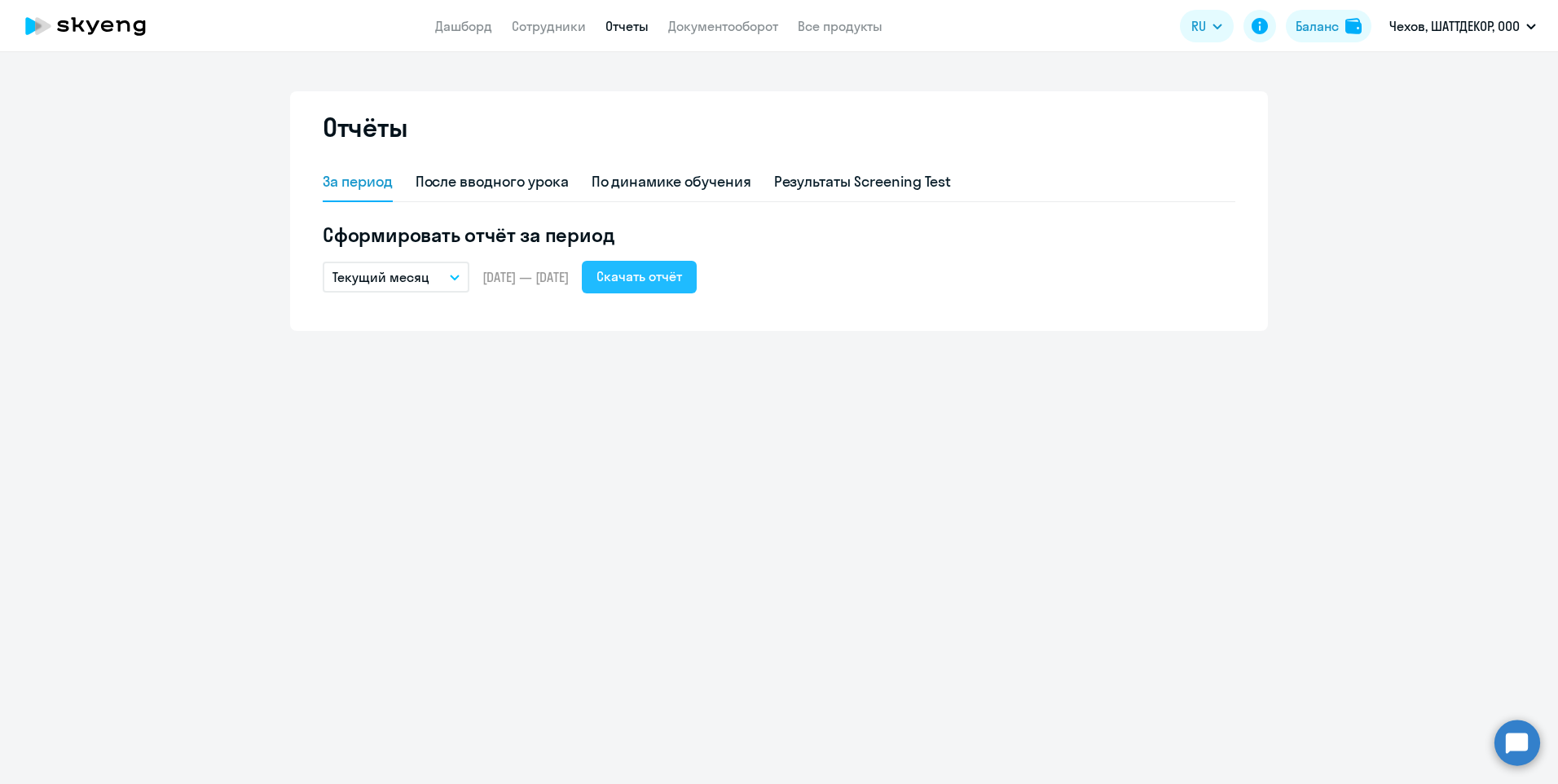
click at [674, 279] on div "Скачать отчёт" at bounding box center [639, 276] width 85 height 20
click at [177, 501] on div "Отчёты За период После вводного урока По динамике обучения Результаты Screening…" at bounding box center [779, 418] width 1558 height 731
click at [551, 19] on link "Сотрудники" at bounding box center [548, 26] width 74 height 16
select select "30"
